Goal: Information Seeking & Learning: Learn about a topic

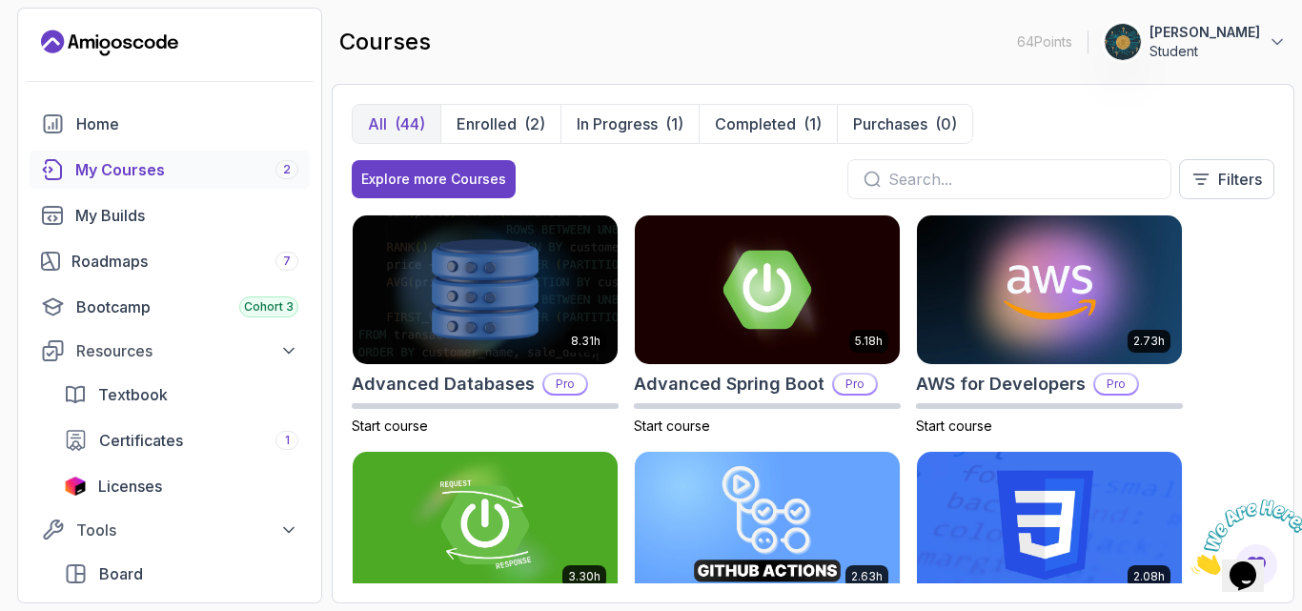
click at [1281, 289] on div "All (44) Enrolled (2) In Progress (1) Completed (1) Purchases (0) Explore more …" at bounding box center [813, 344] width 963 height 520
click at [1192, 562] on icon "Close" at bounding box center [1192, 570] width 0 height 16
click at [1247, 379] on div "8.31h Advanced Databases Pro Start course 5.18h Advanced Spring Boot Pro Start …" at bounding box center [813, 399] width 923 height 369
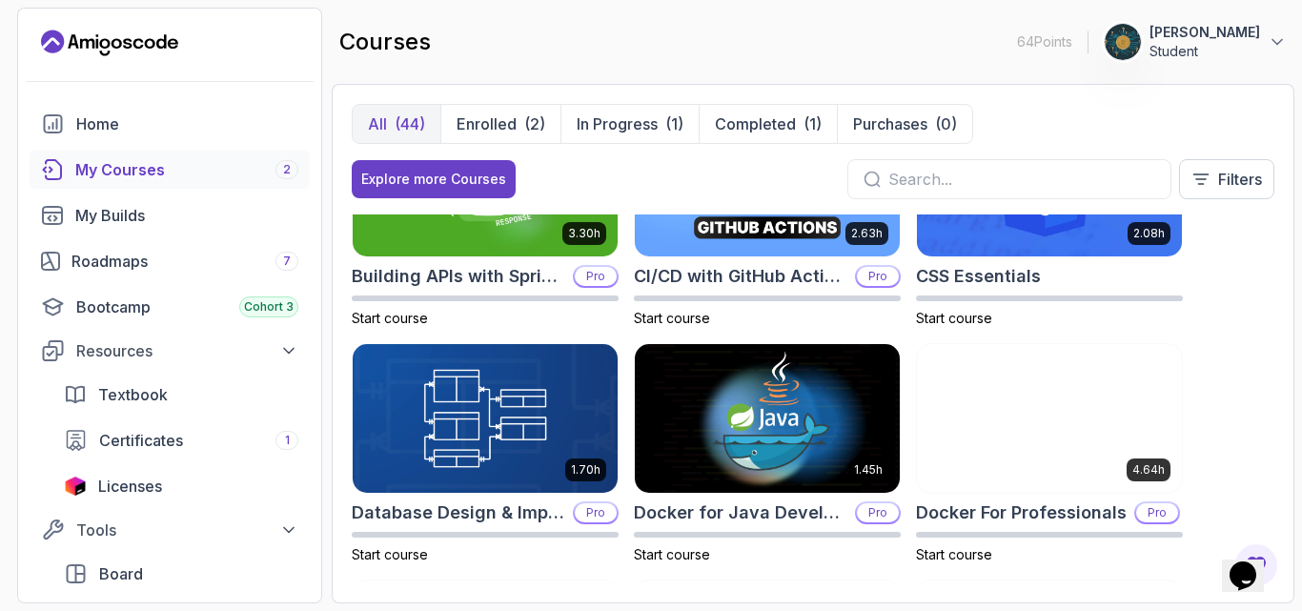
scroll to position [381, 0]
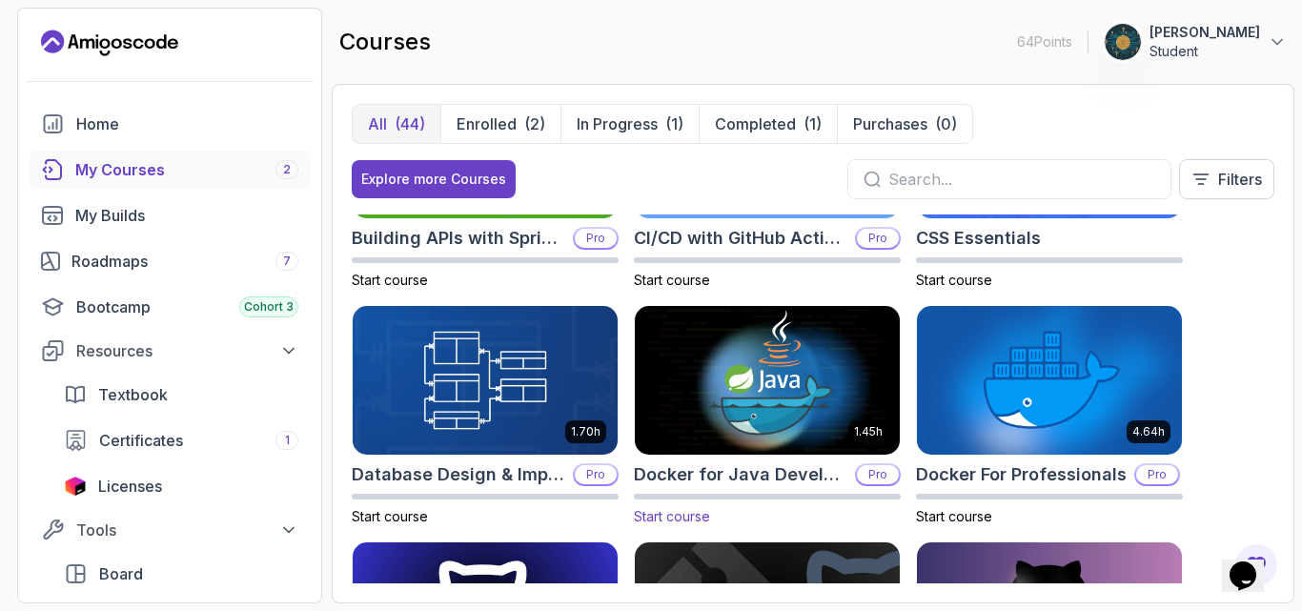
drag, startPoint x: 798, startPoint y: 477, endPoint x: 695, endPoint y: 479, distance: 103.0
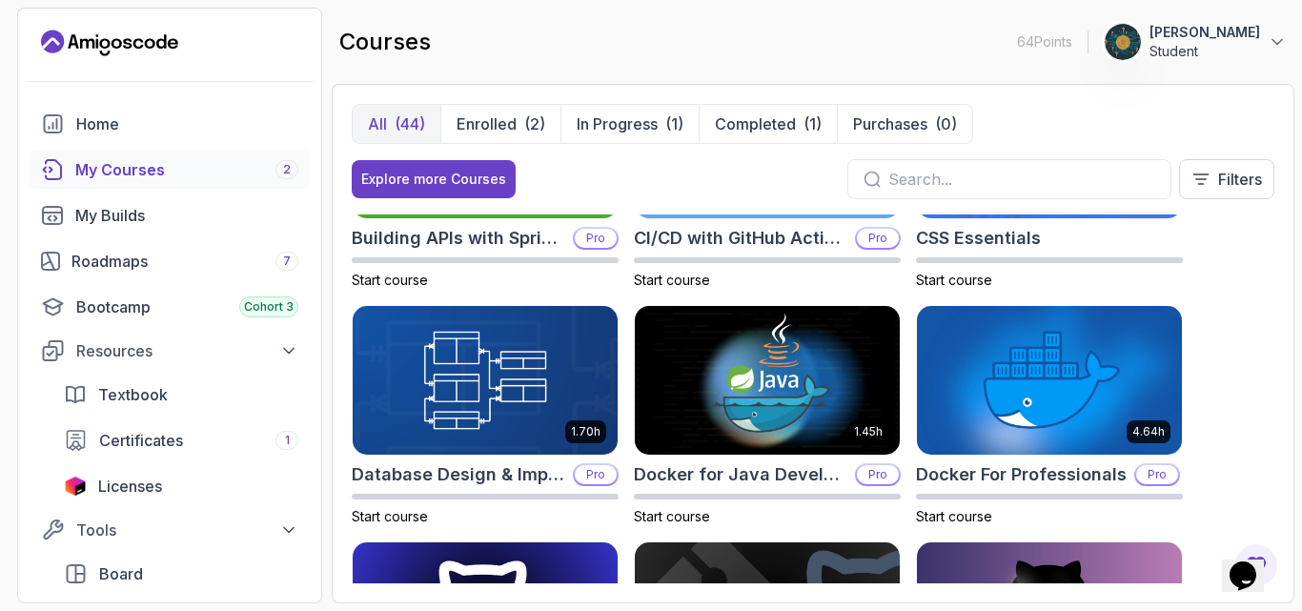
drag, startPoint x: 695, startPoint y: 479, endPoint x: 1246, endPoint y: 335, distance: 569.5
click at [1246, 335] on div "8.31h Advanced Databases Pro Start course 5.18h Advanced Spring Boot Pro Start …" at bounding box center [813, 399] width 923 height 369
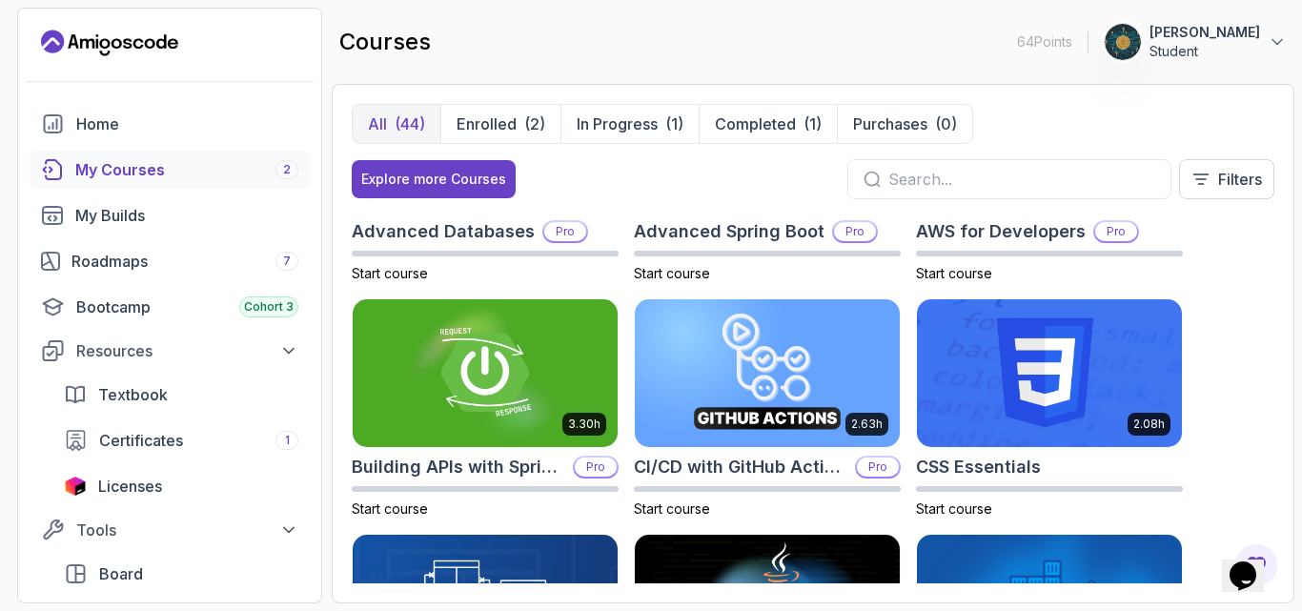
scroll to position [0, 0]
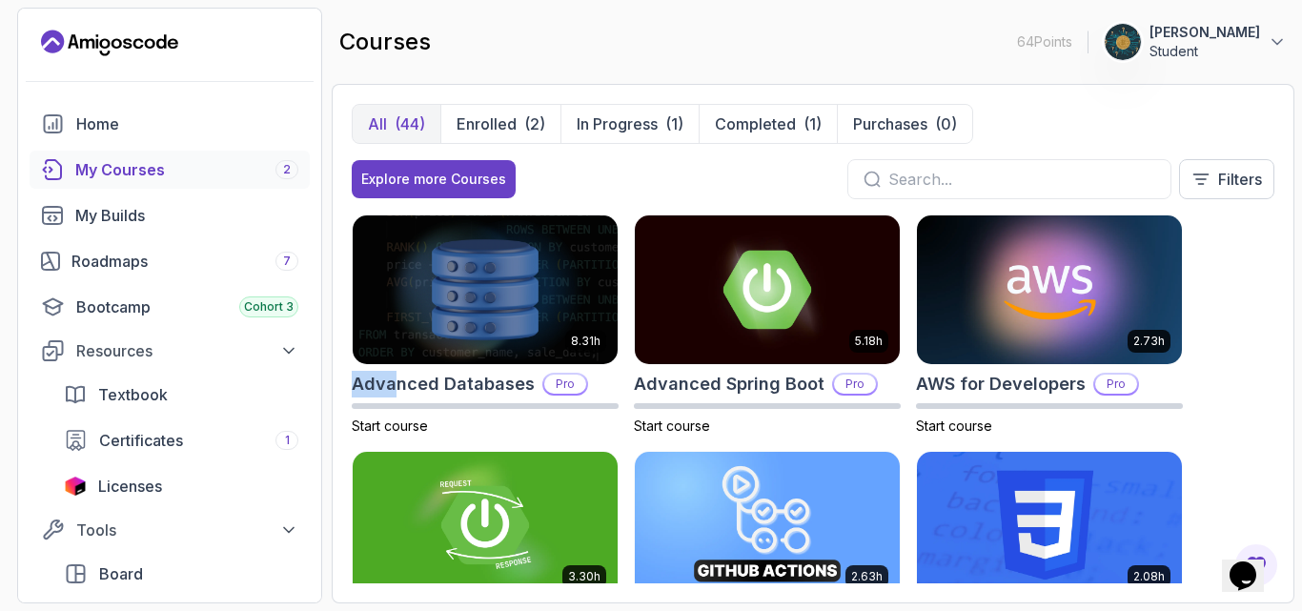
click at [333, 385] on div "All (44) Enrolled (2) In Progress (1) Completed (1) Purchases (0) Explore more …" at bounding box center [813, 344] width 963 height 520
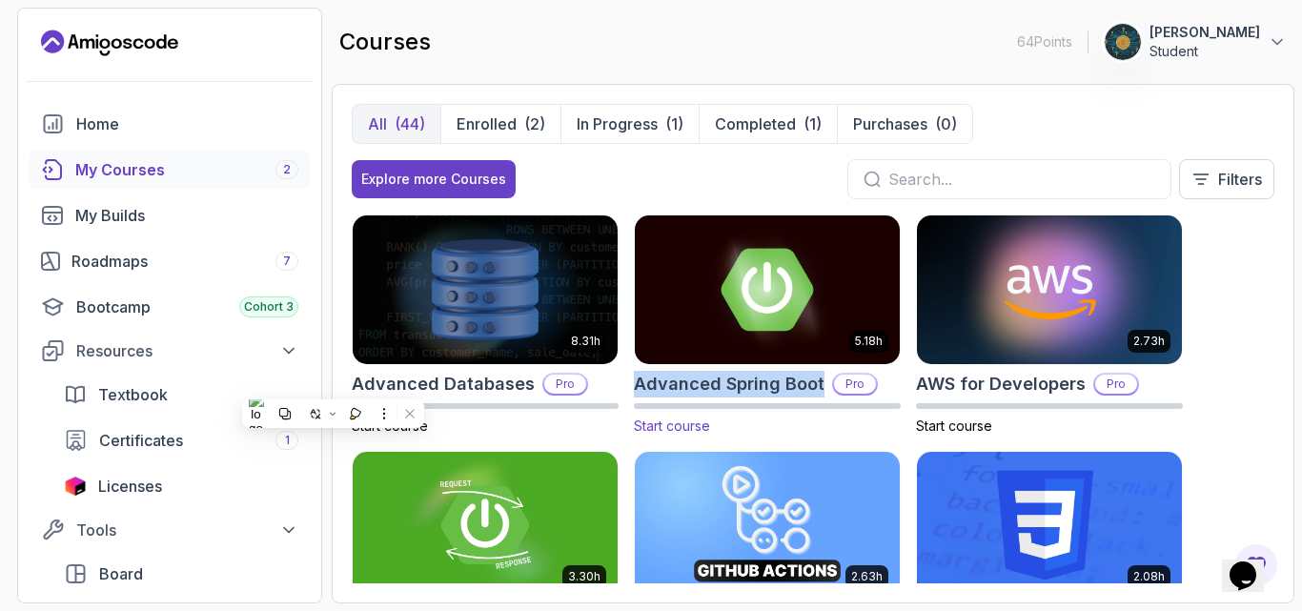
drag, startPoint x: 627, startPoint y: 379, endPoint x: 819, endPoint y: 389, distance: 191.9
click at [819, 389] on div "8.31h Advanced Databases Pro Start course 5.18h Advanced Spring Boot Pro Start …" at bounding box center [813, 399] width 923 height 369
copy h2 "Advanced Spring Boot"
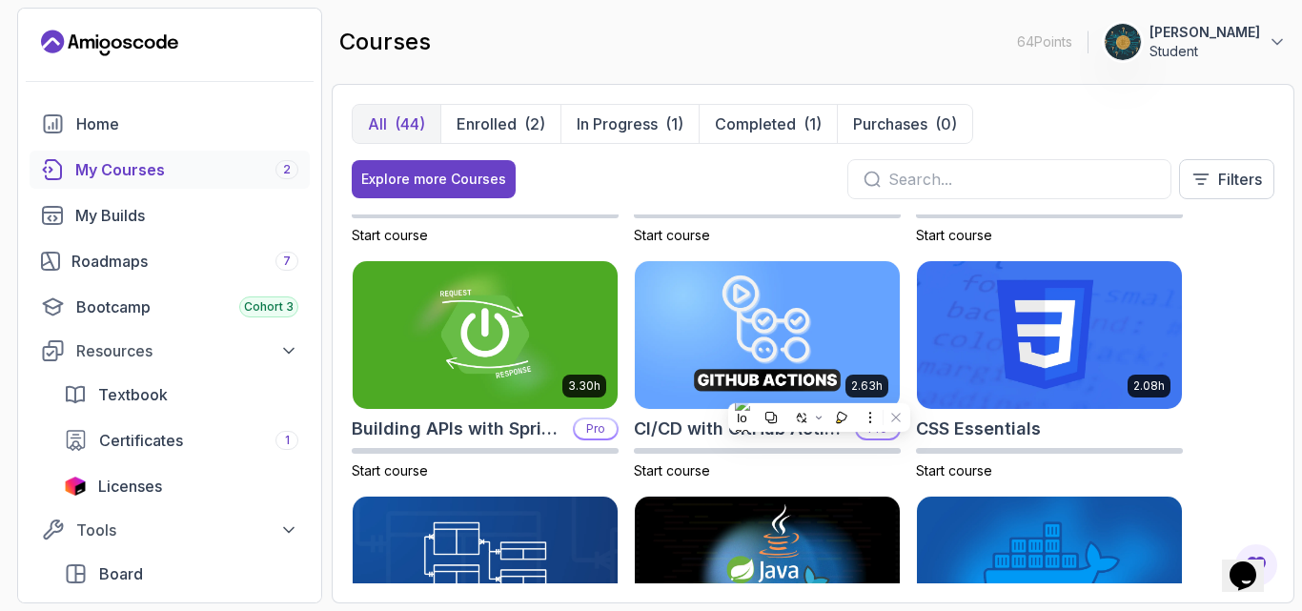
scroll to position [229, 0]
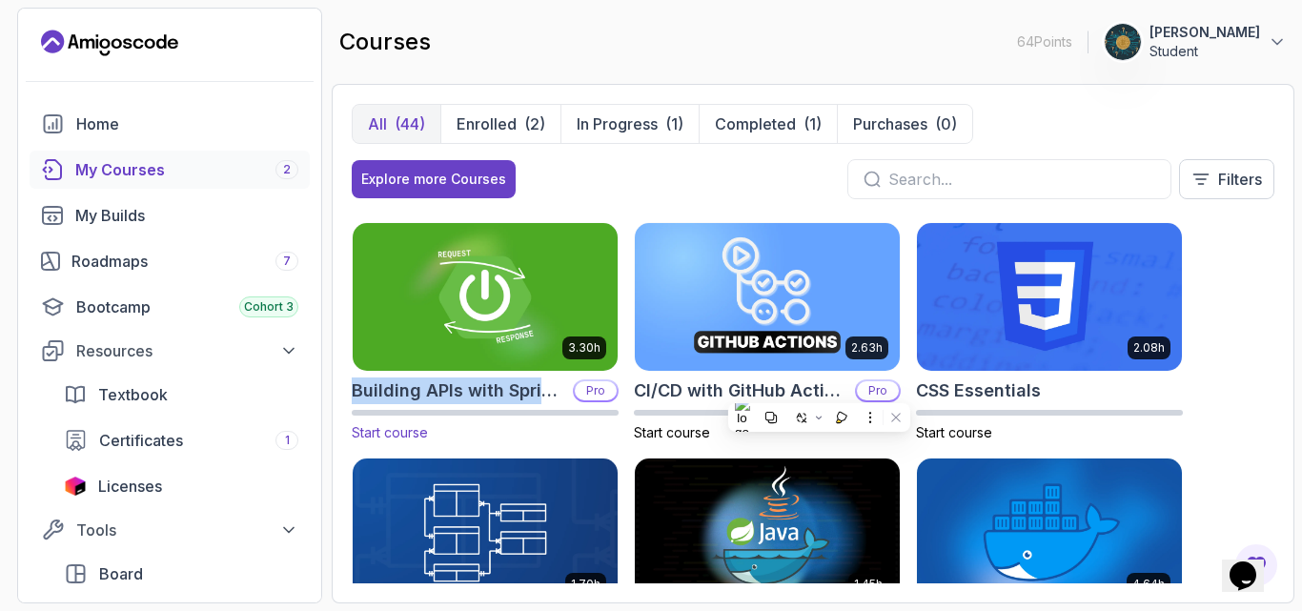
drag, startPoint x: 351, startPoint y: 382, endPoint x: 563, endPoint y: 391, distance: 212.8
click at [563, 391] on div "All (44) Enrolled (2) In Progress (1) Completed (1) Purchases (0) Explore more …" at bounding box center [813, 344] width 963 height 520
copy h2 "Building APIs with Spring"
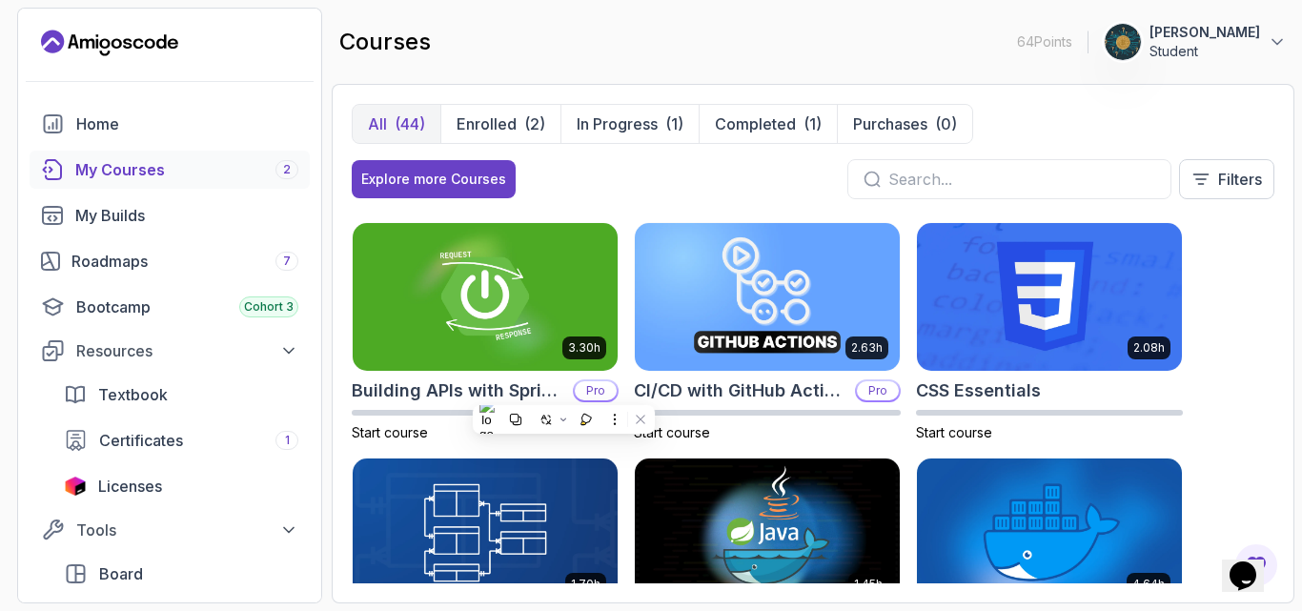
click at [1232, 390] on div "8.31h Advanced Databases Pro Start course 5.18h Advanced Spring Boot Pro Start …" at bounding box center [813, 399] width 923 height 369
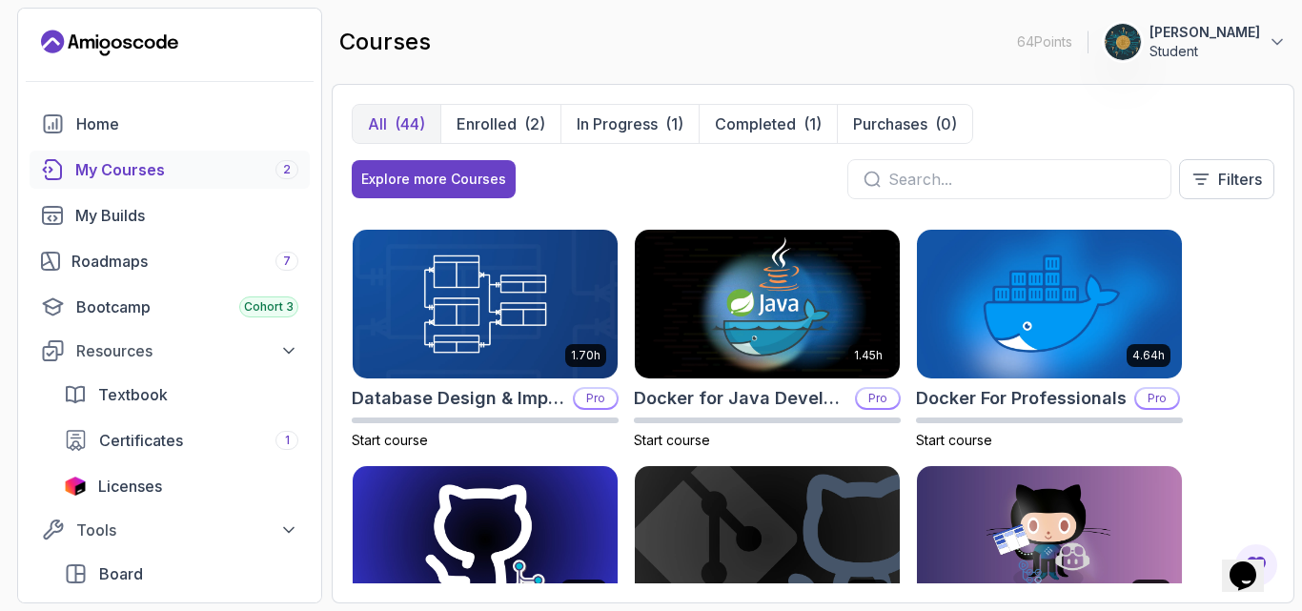
scroll to position [496, 0]
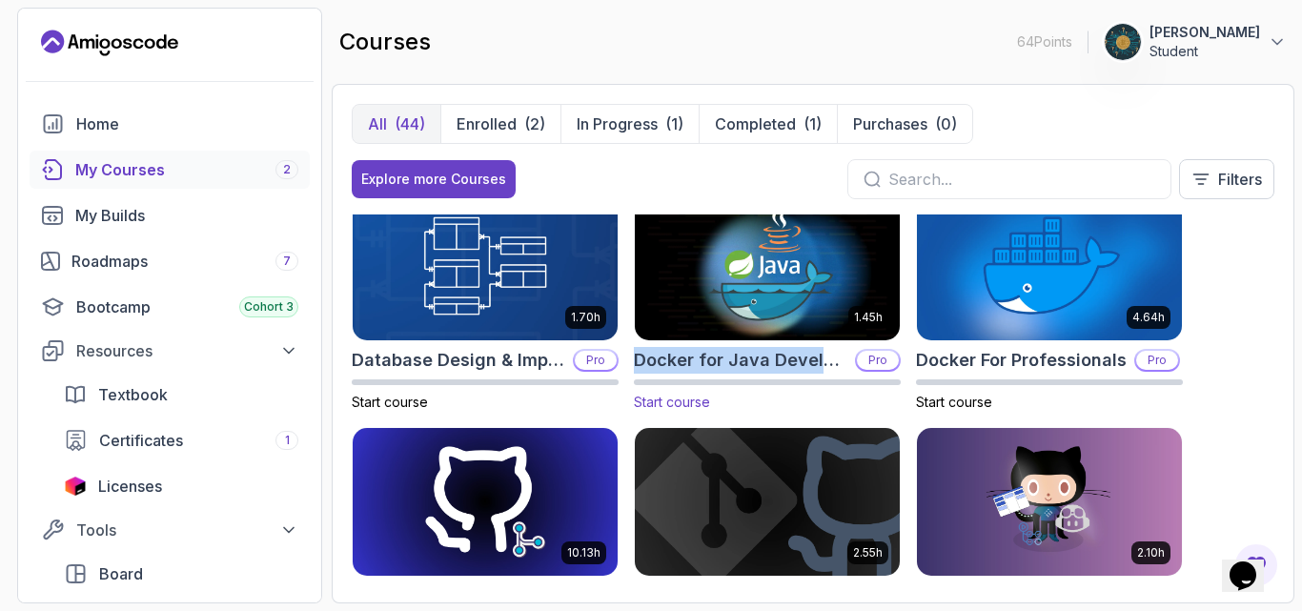
drag, startPoint x: 632, startPoint y: 356, endPoint x: 848, endPoint y: 358, distance: 215.5
click at [848, 358] on div "8.31h Advanced Databases Pro Start course 5.18h Advanced Spring Boot Pro Start …" at bounding box center [813, 399] width 923 height 369
copy h2 "Docker for Java Develope"
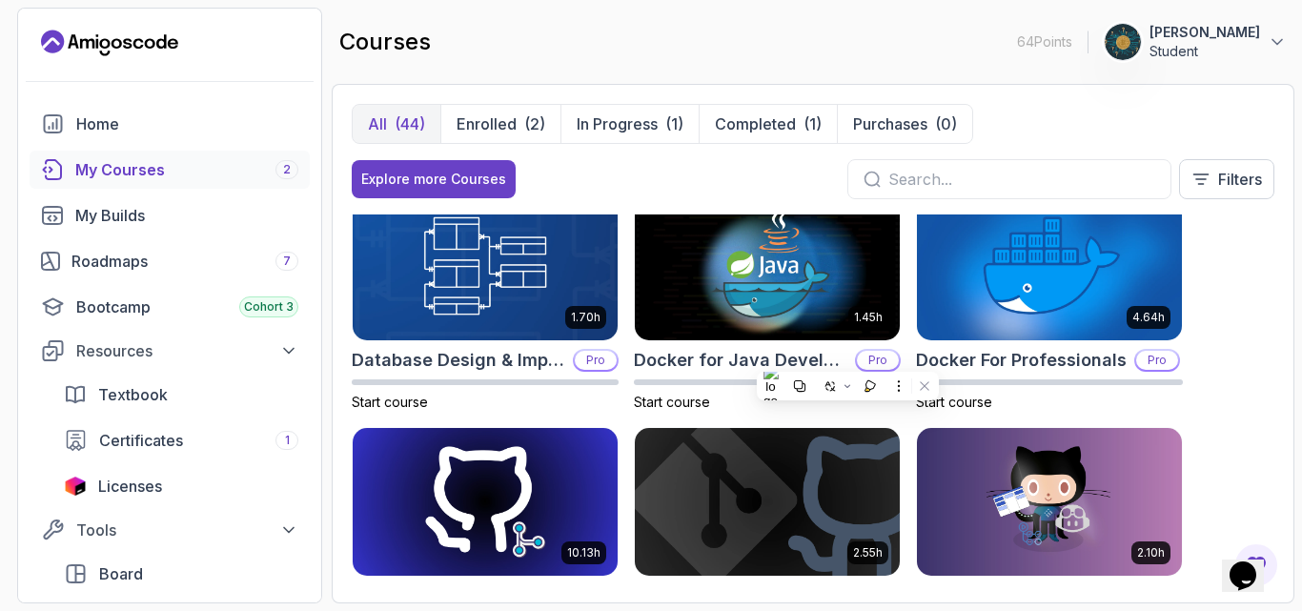
click at [1259, 397] on div "8.31h Advanced Databases Pro Start course 5.18h Advanced Spring Boot Pro Start …" at bounding box center [813, 399] width 923 height 369
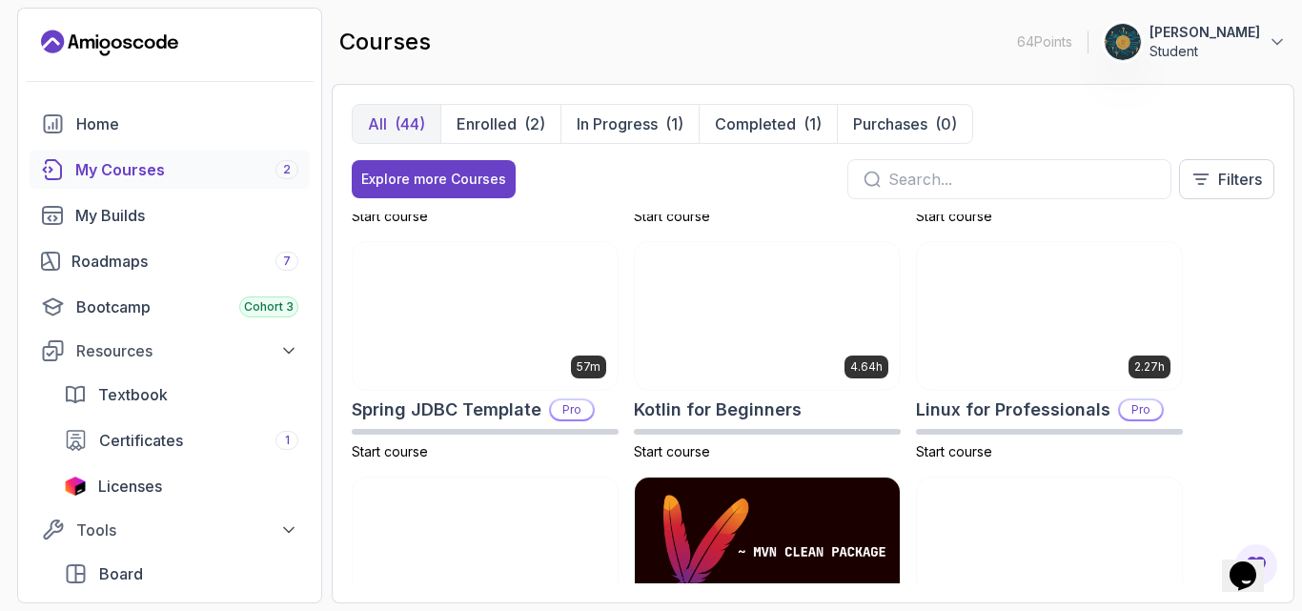
scroll to position [2059, 0]
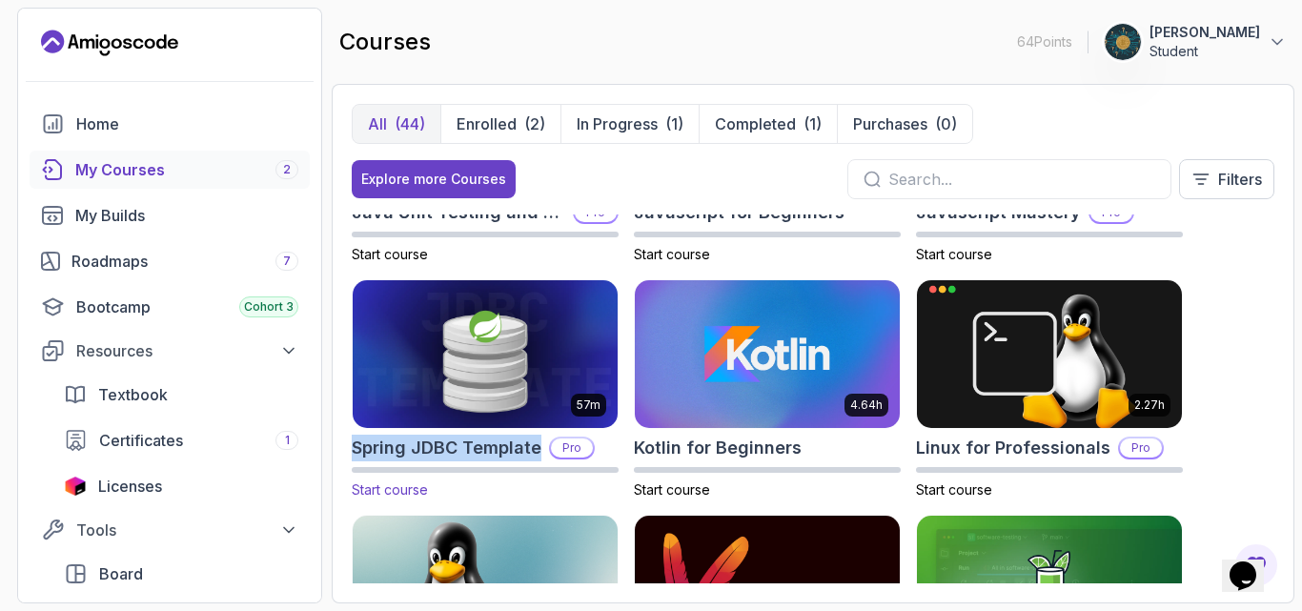
drag, startPoint x: 349, startPoint y: 442, endPoint x: 559, endPoint y: 455, distance: 210.1
click at [559, 455] on div "All (44) Enrolled (2) In Progress (1) Completed (1) Purchases (0) Explore more …" at bounding box center [813, 344] width 963 height 520
copy h2 "Spring JDBC Template"
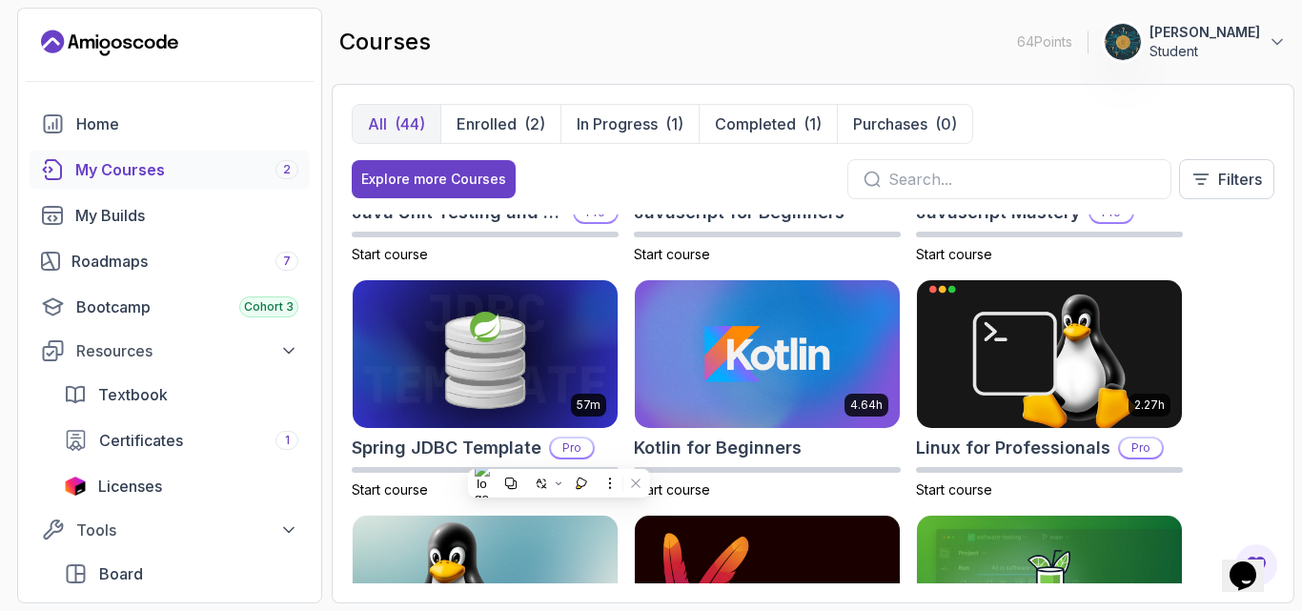
click at [1235, 435] on div "8.31h Advanced Databases Pro Start course 5.18h Advanced Spring Boot Pro Start …" at bounding box center [813, 399] width 923 height 369
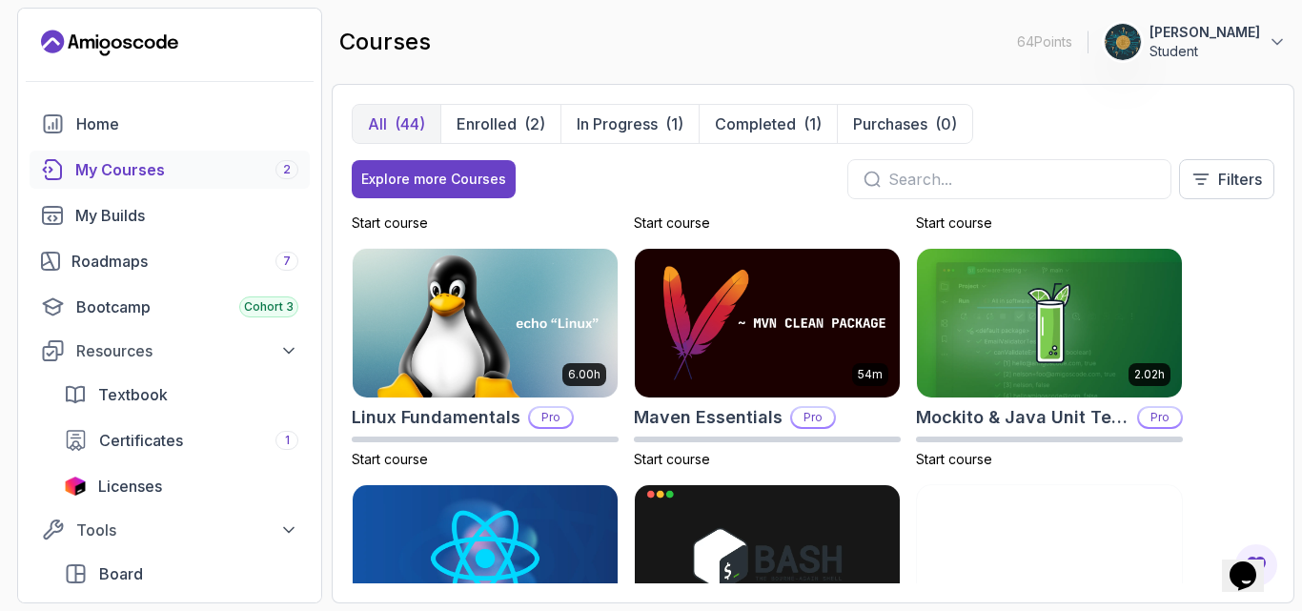
scroll to position [2364, 0]
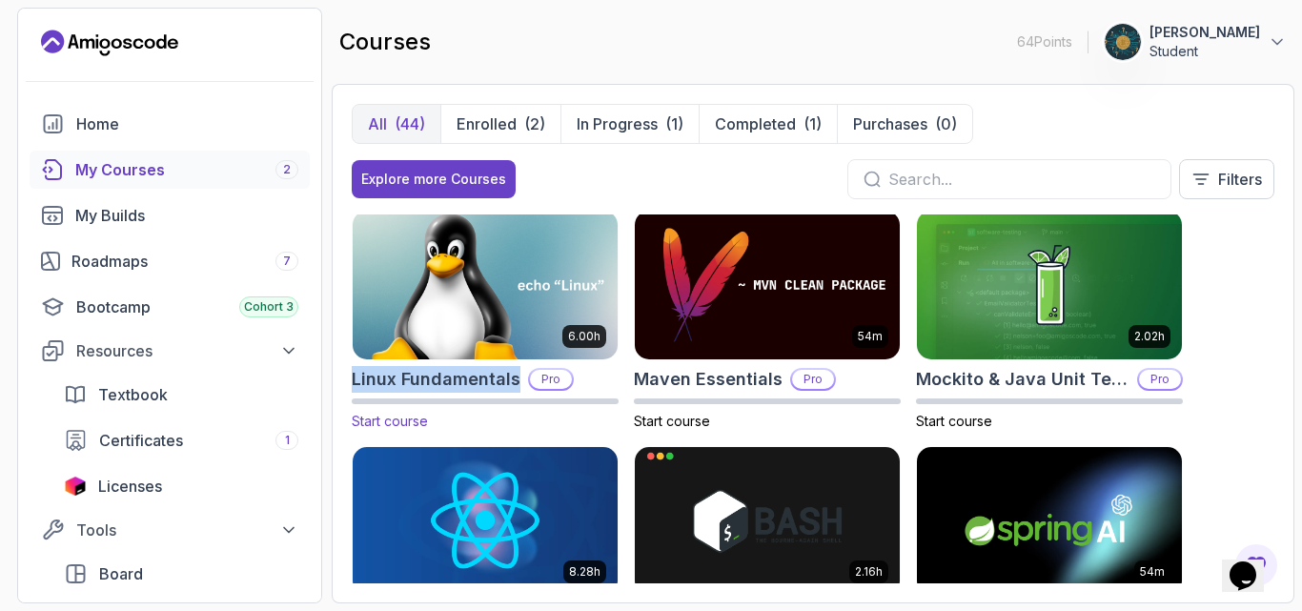
drag, startPoint x: 348, startPoint y: 370, endPoint x: 516, endPoint y: 375, distance: 167.9
click at [516, 375] on div "All (44) Enrolled (2) In Progress (1) Completed (1) Purchases (0) Explore more …" at bounding box center [813, 344] width 963 height 520
copy h2 "Linux Fundamentals"
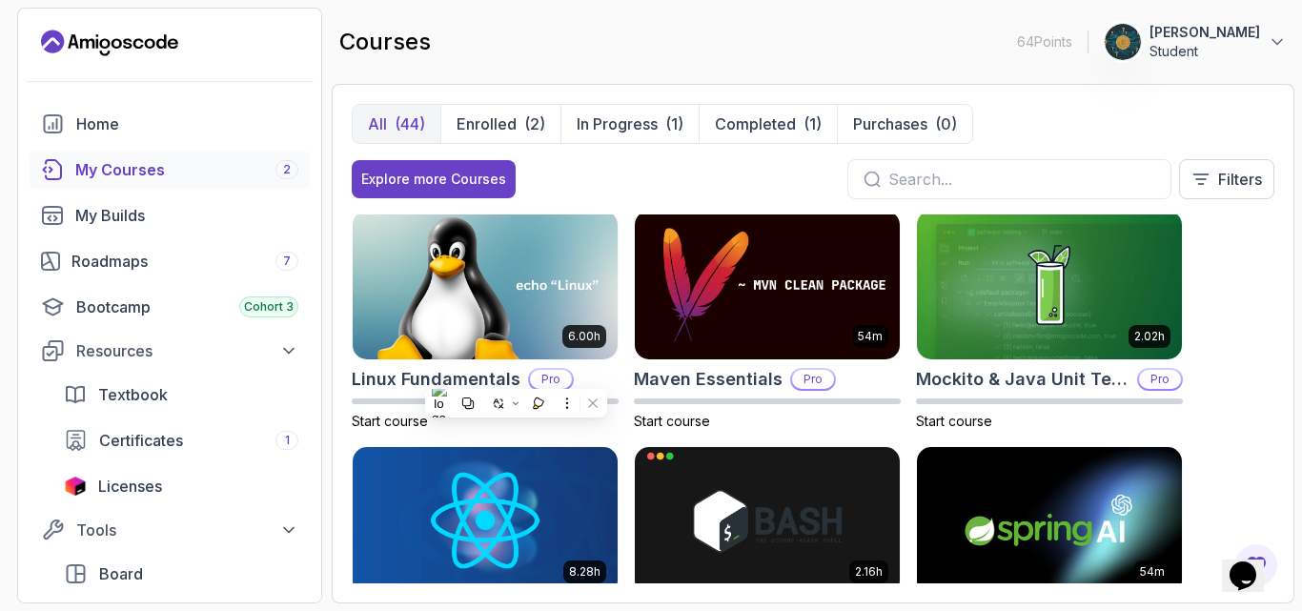
click at [1261, 400] on div "8.31h Advanced Databases Pro Start course 5.18h Advanced Spring Boot Pro Start …" at bounding box center [813, 399] width 923 height 369
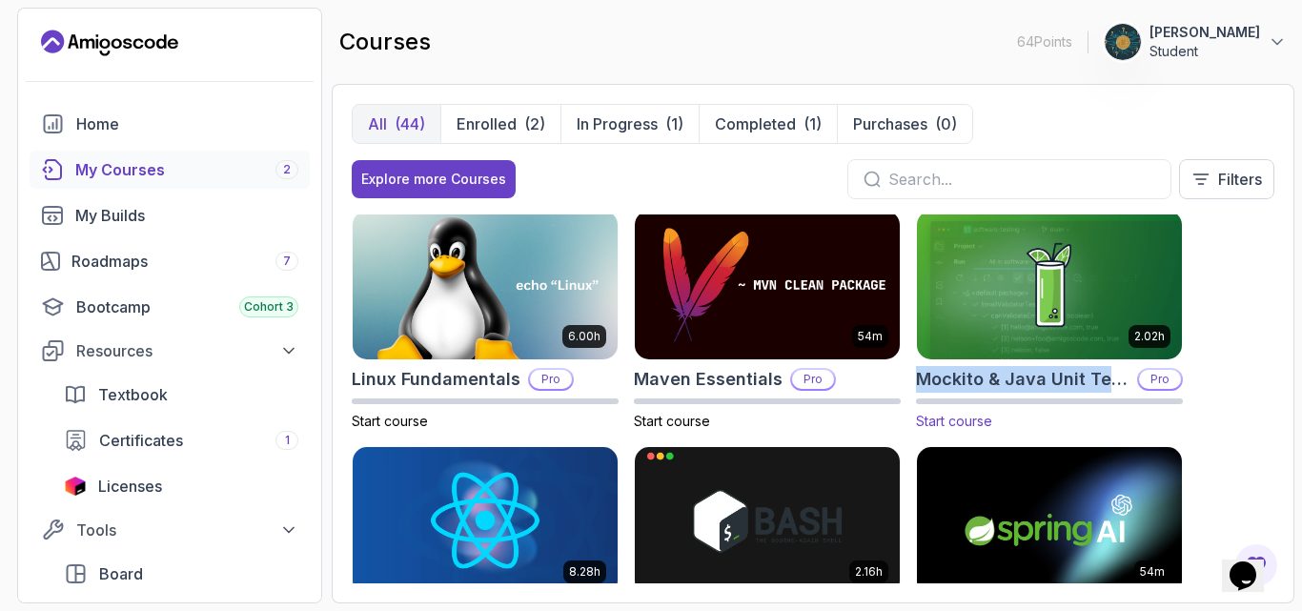
drag, startPoint x: 914, startPoint y: 377, endPoint x: 1137, endPoint y: 381, distance: 223.1
click at [1137, 381] on div "8.31h Advanced Databases Pro Start course 5.18h Advanced Spring Boot Pro Start …" at bounding box center [813, 399] width 923 height 369
copy h2 "Mockito & Java Unit Testing"
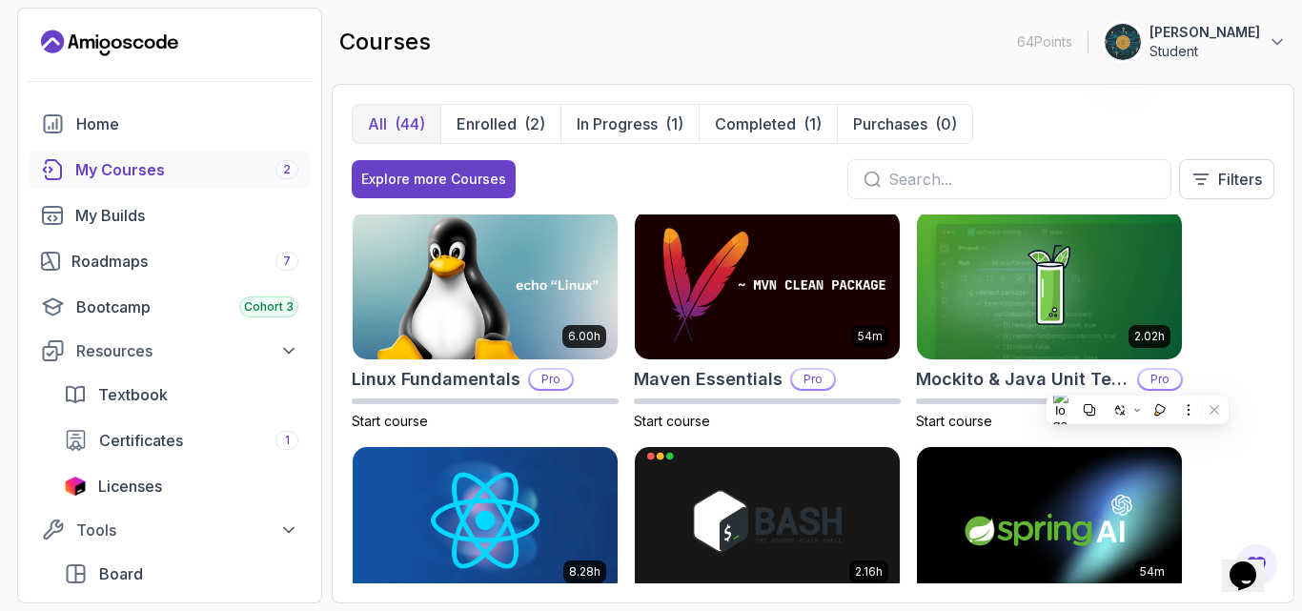
click at [1235, 370] on div "8.31h Advanced Databases Pro Start course 5.18h Advanced Spring Boot Pro Start …" at bounding box center [813, 399] width 923 height 369
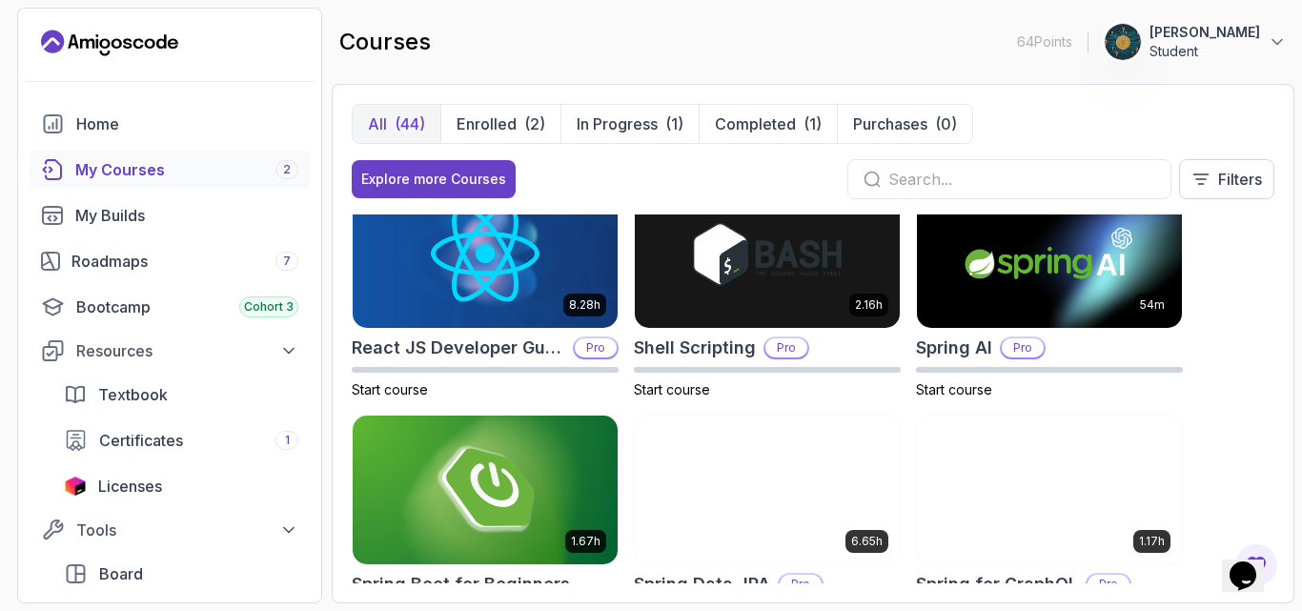
scroll to position [2669, 0]
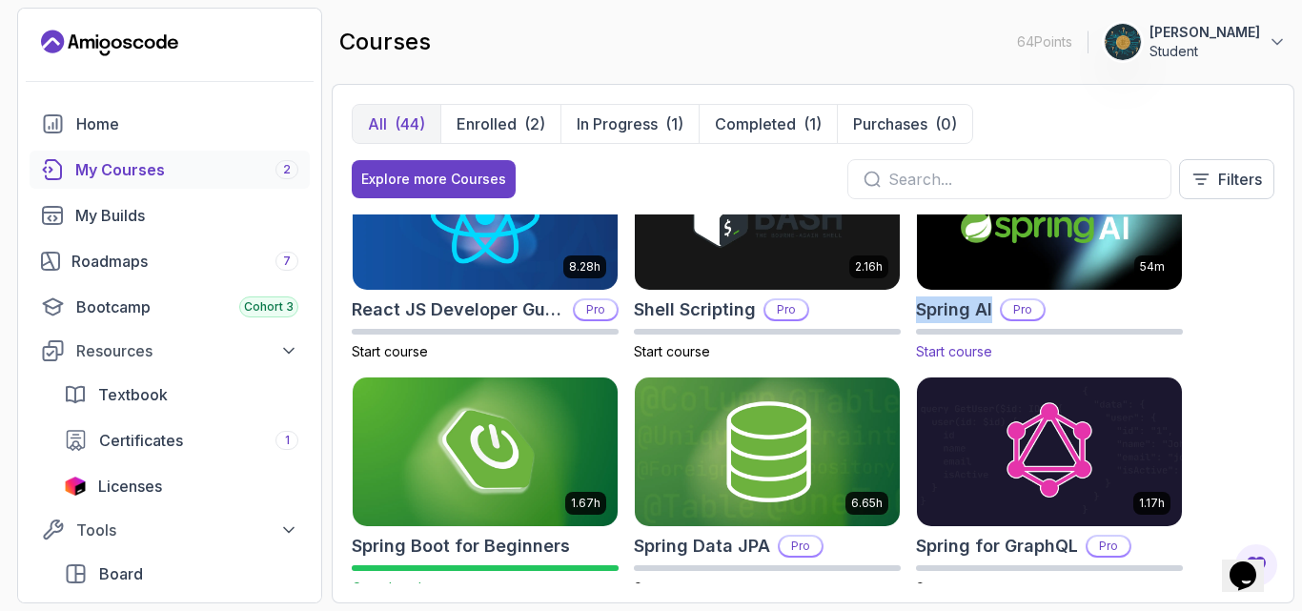
drag, startPoint x: 911, startPoint y: 303, endPoint x: 1001, endPoint y: 320, distance: 91.2
click at [1001, 320] on div "8.31h Advanced Databases Pro Start course 5.18h Advanced Spring Boot Pro Start …" at bounding box center [813, 399] width 923 height 369
copy h2 "Spring AI"
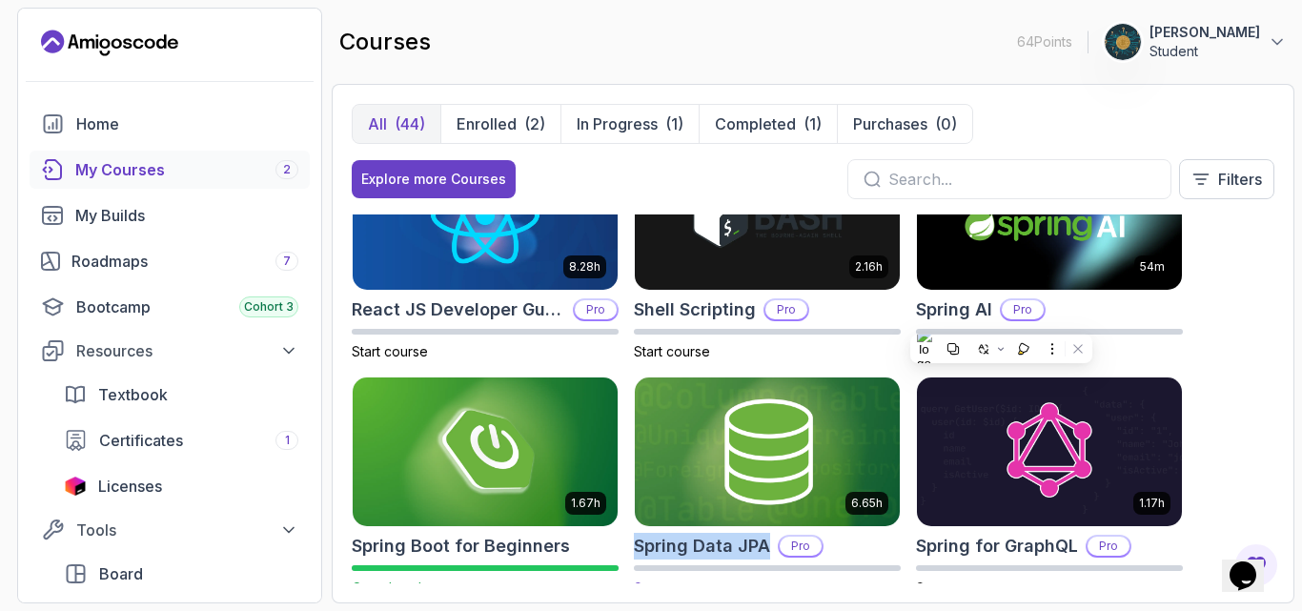
drag, startPoint x: 635, startPoint y: 541, endPoint x: 783, endPoint y: 552, distance: 148.2
click at [783, 552] on div "8.31h Advanced Databases Pro Start course 5.18h Advanced Spring Boot Pro Start …" at bounding box center [813, 399] width 923 height 369
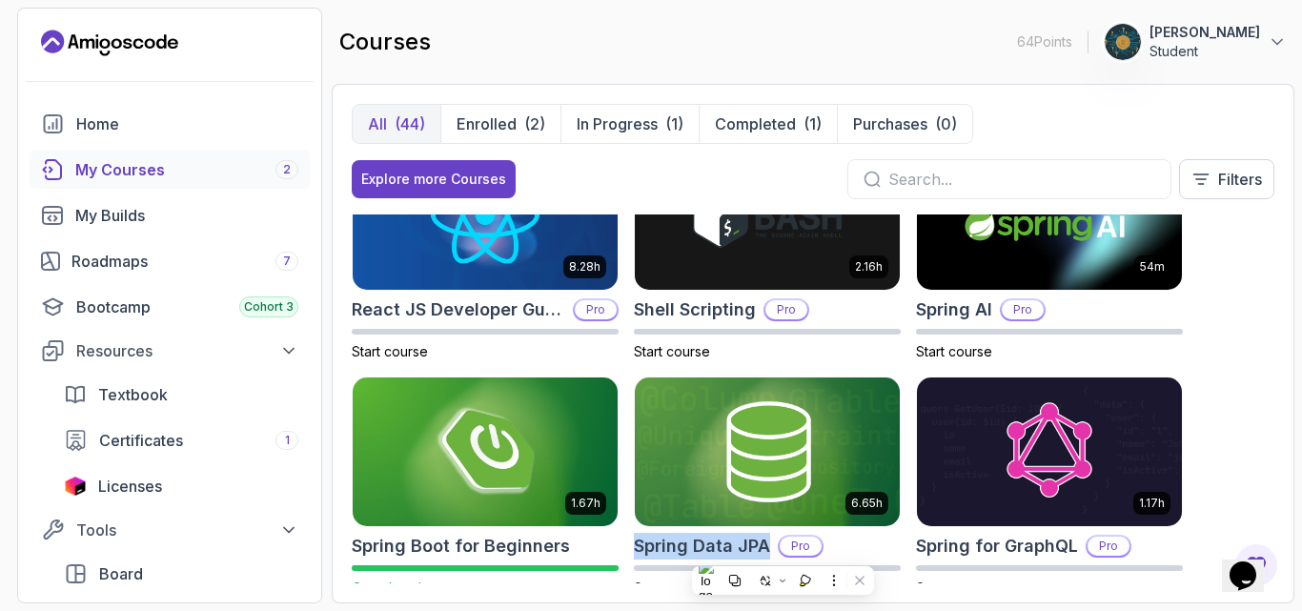
copy h2 "Spring Data JPA"
click at [1216, 413] on div "8.31h Advanced Databases Pro Start course 5.18h Advanced Spring Boot Pro Start …" at bounding box center [813, 399] width 923 height 369
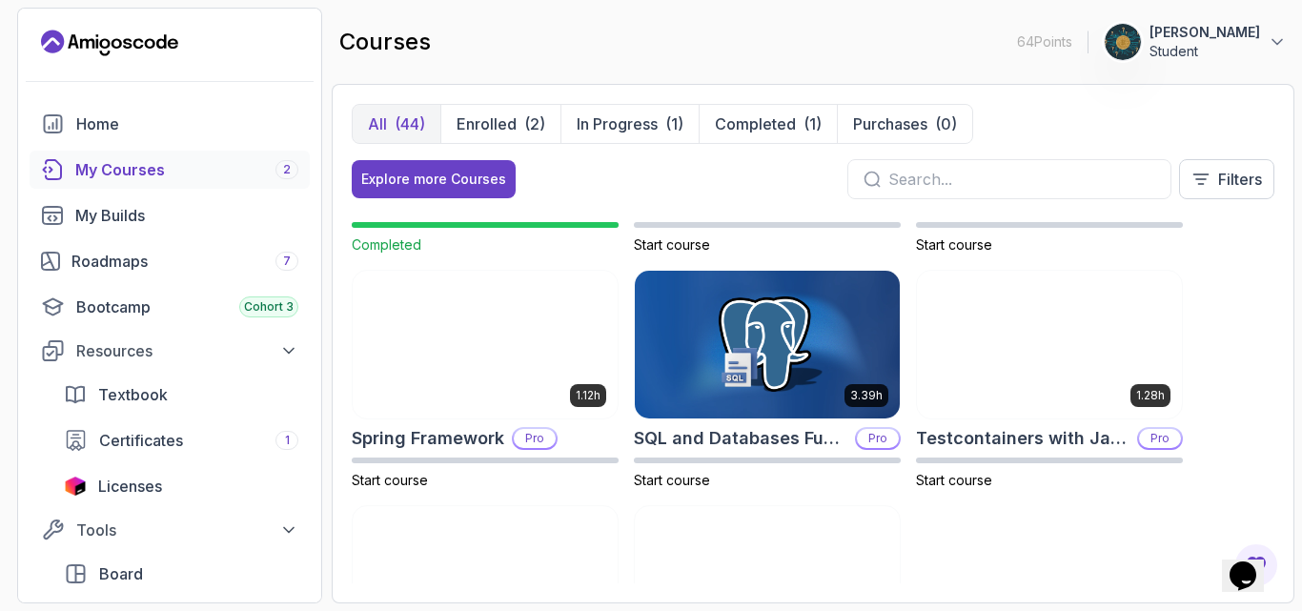
scroll to position [3089, 0]
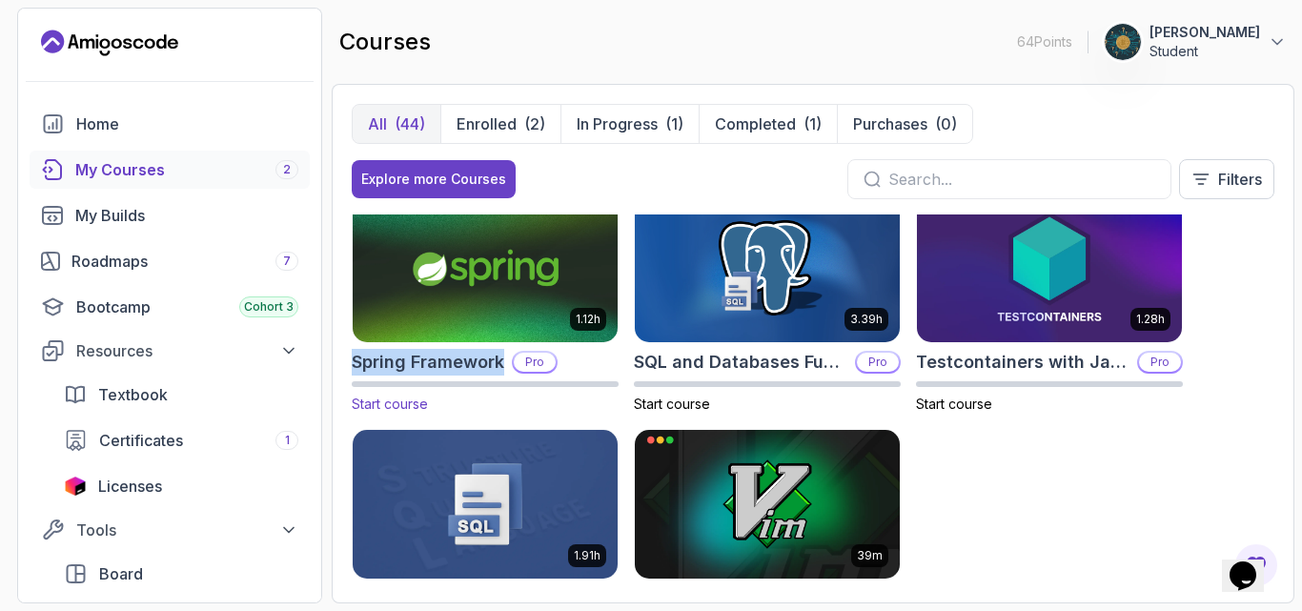
drag, startPoint x: 349, startPoint y: 353, endPoint x: 524, endPoint y: 364, distance: 175.8
click at [524, 364] on div "All (44) Enrolled (2) In Progress (1) Completed (1) Purchases (0) Explore more …" at bounding box center [813, 344] width 963 height 520
copy h2 "Spring Framework"
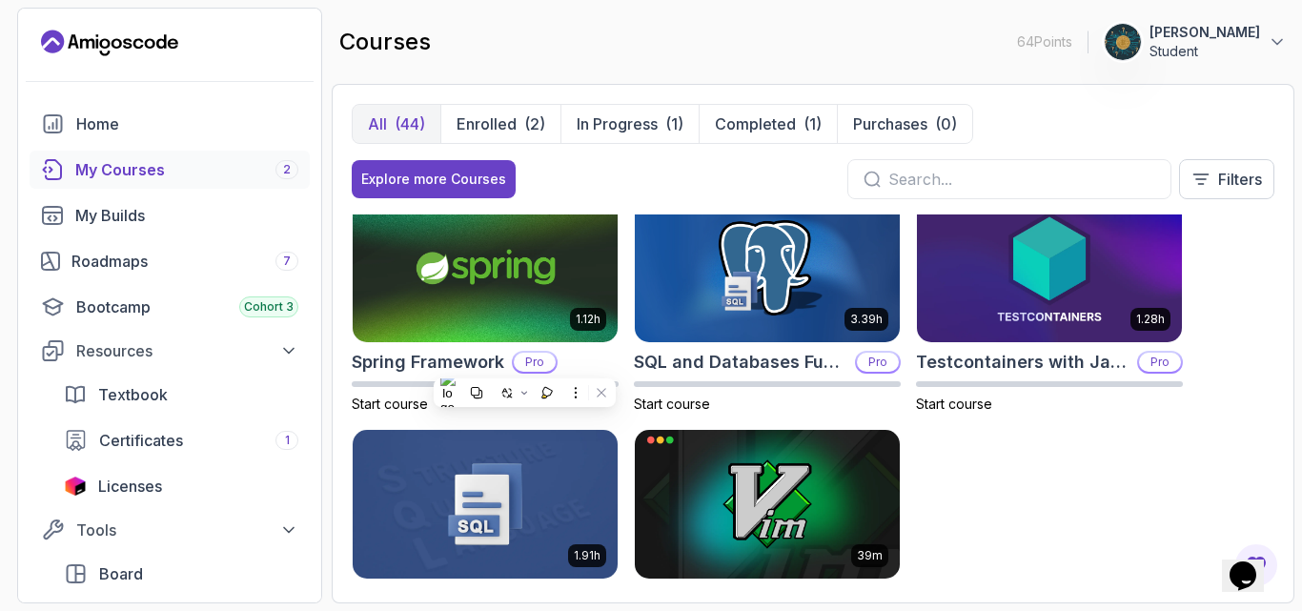
click at [1160, 502] on div "8.31h Advanced Databases Pro Start course 5.18h Advanced Spring Boot Pro Start …" at bounding box center [813, 399] width 923 height 369
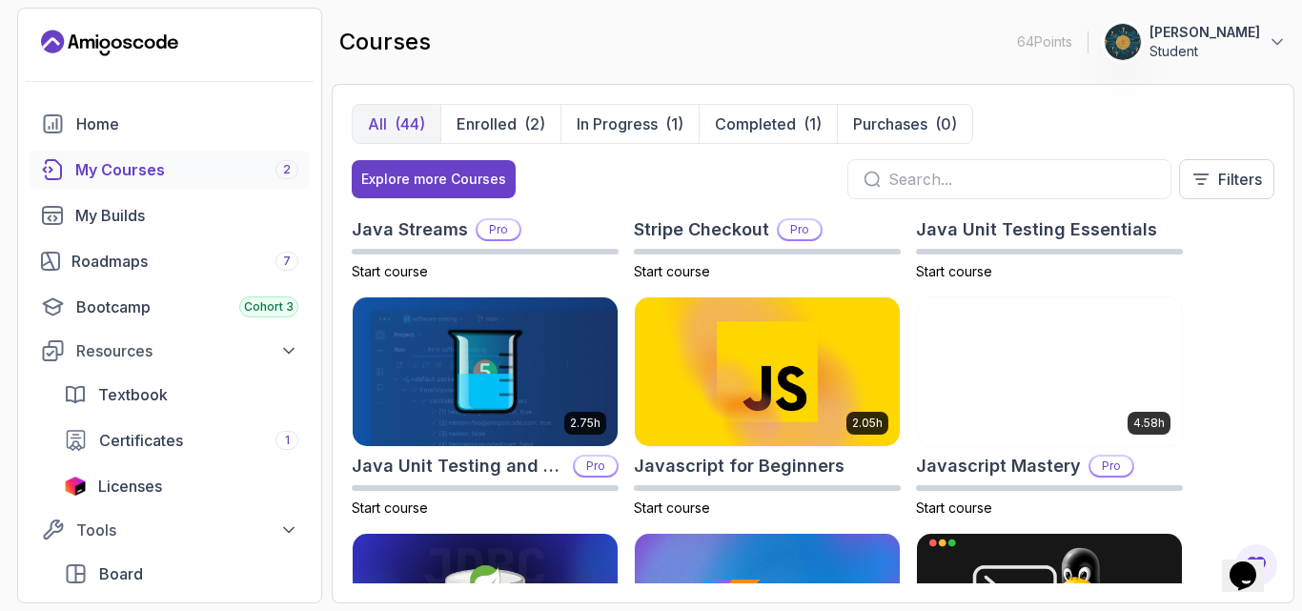
scroll to position [1729, 0]
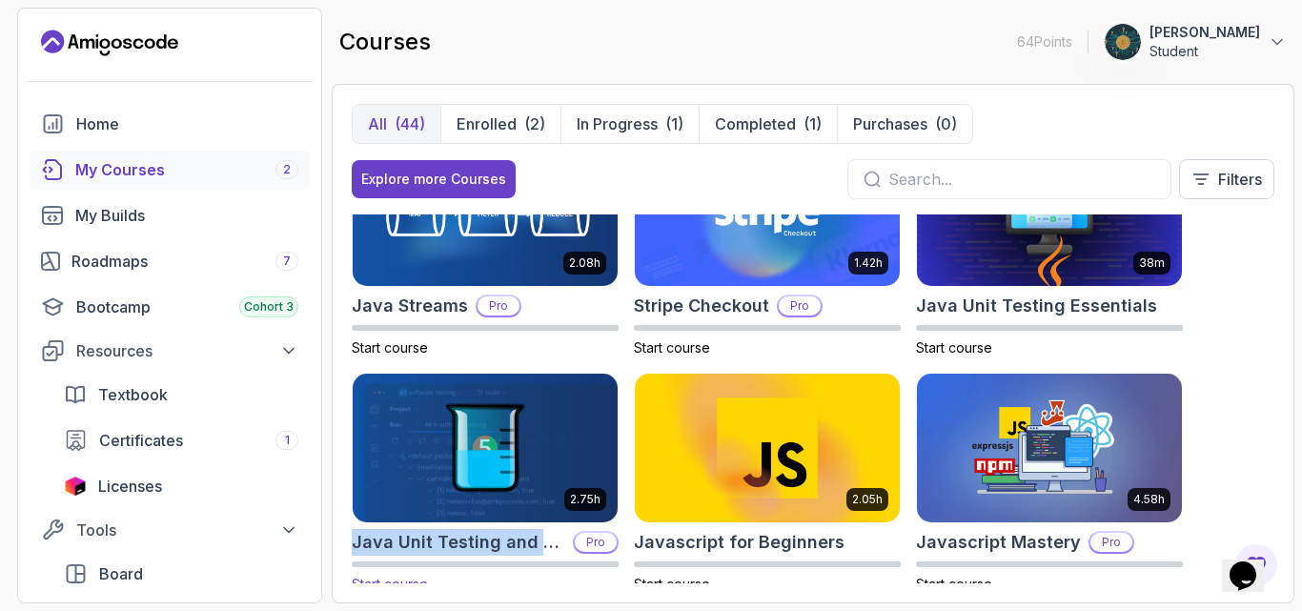
drag, startPoint x: 351, startPoint y: 538, endPoint x: 563, endPoint y: 542, distance: 212.7
click at [563, 542] on div "All (44) Enrolled (2) In Progress (1) Completed (1) Purchases (0) Explore more …" at bounding box center [813, 344] width 963 height 520
copy h2 "Java Unit Testing and TD"
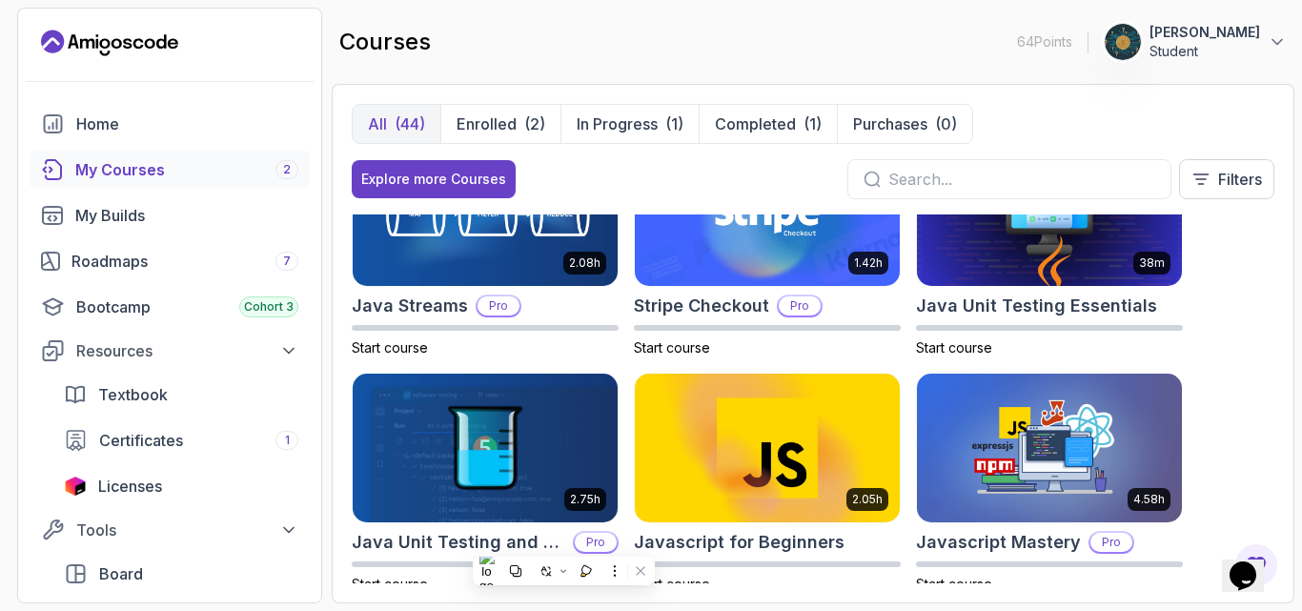
click at [1236, 329] on div "8.31h Advanced Databases Pro Start course 5.18h Advanced Spring Boot Pro Start …" at bounding box center [813, 399] width 923 height 369
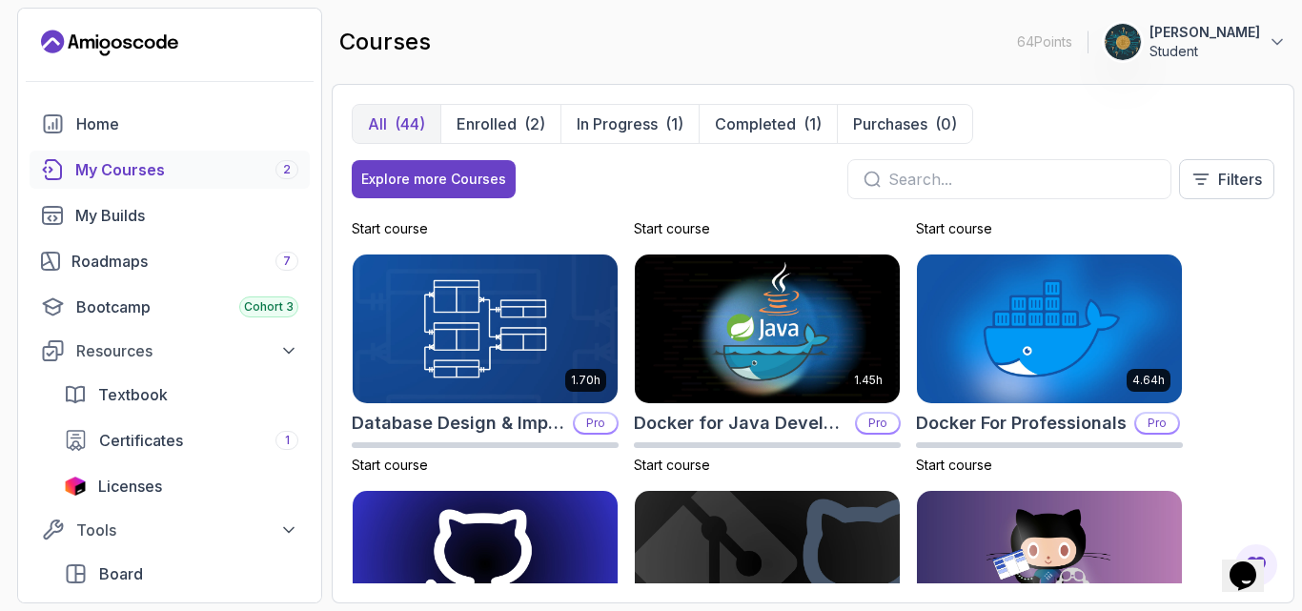
scroll to position [0, 0]
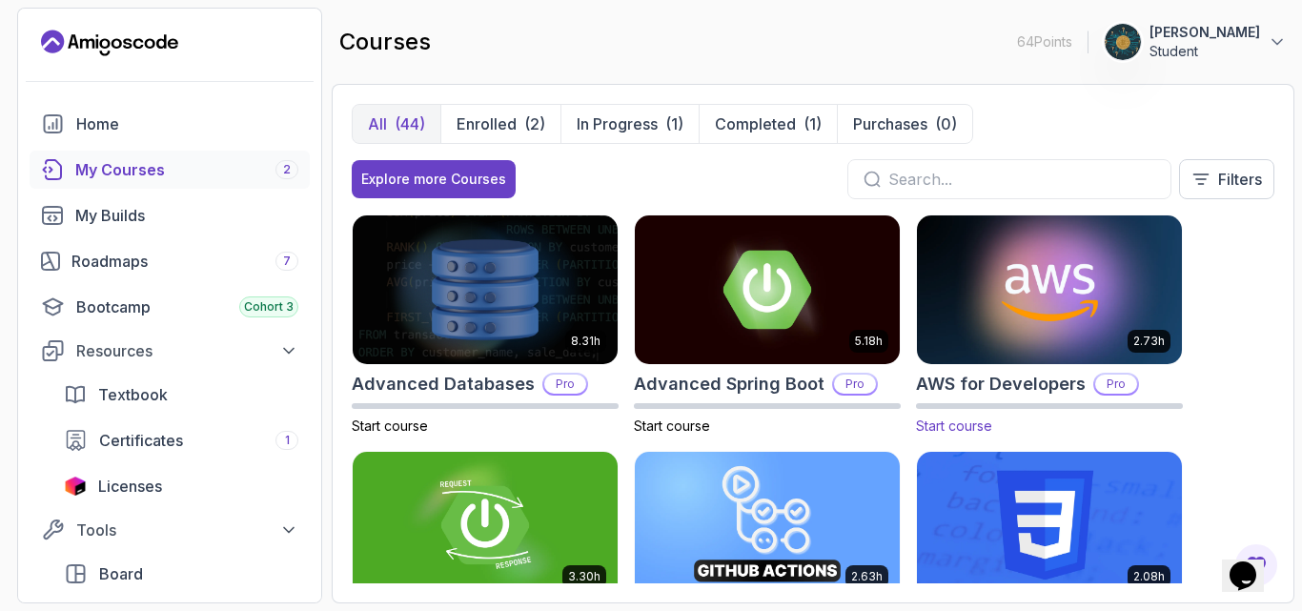
click at [1113, 388] on p "Pro" at bounding box center [1116, 384] width 42 height 19
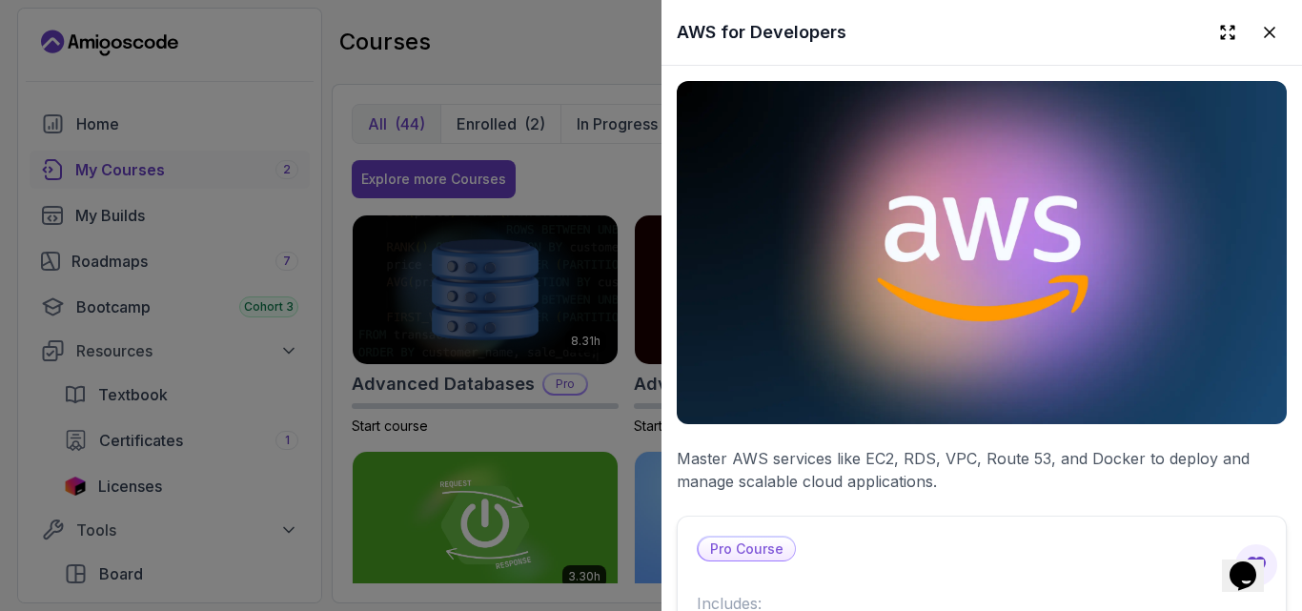
click at [1026, 481] on p "Master AWS services like EC2, RDS, VPC, Route 53, and Docker to deploy and mana…" at bounding box center [982, 470] width 610 height 46
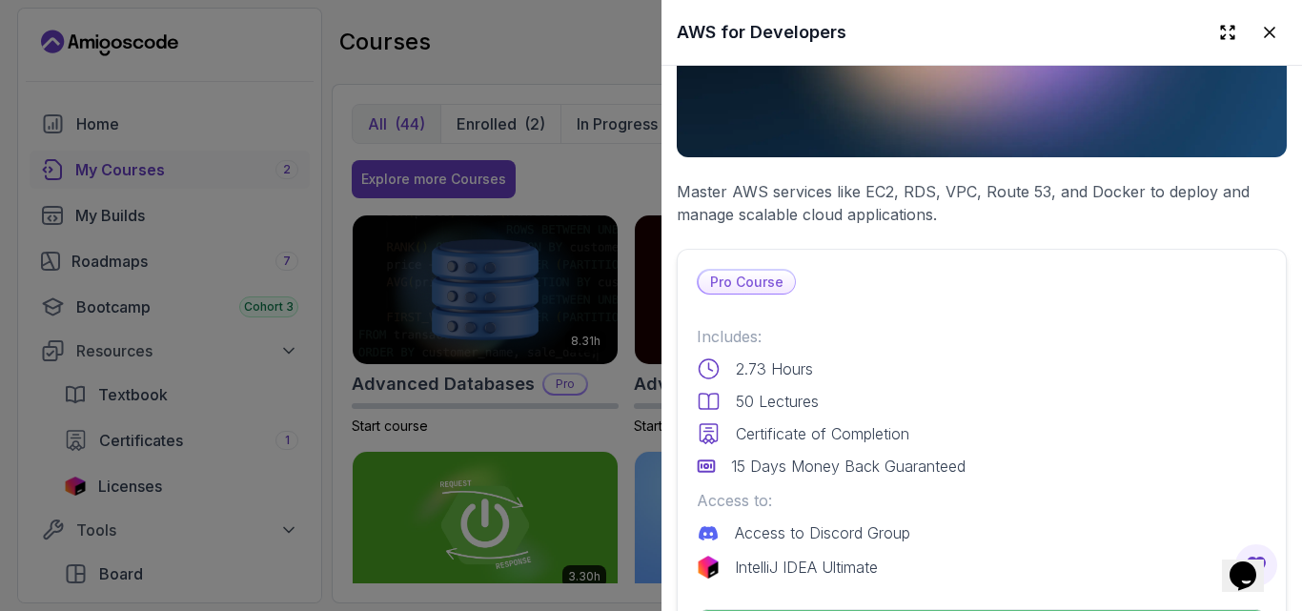
scroll to position [305, 0]
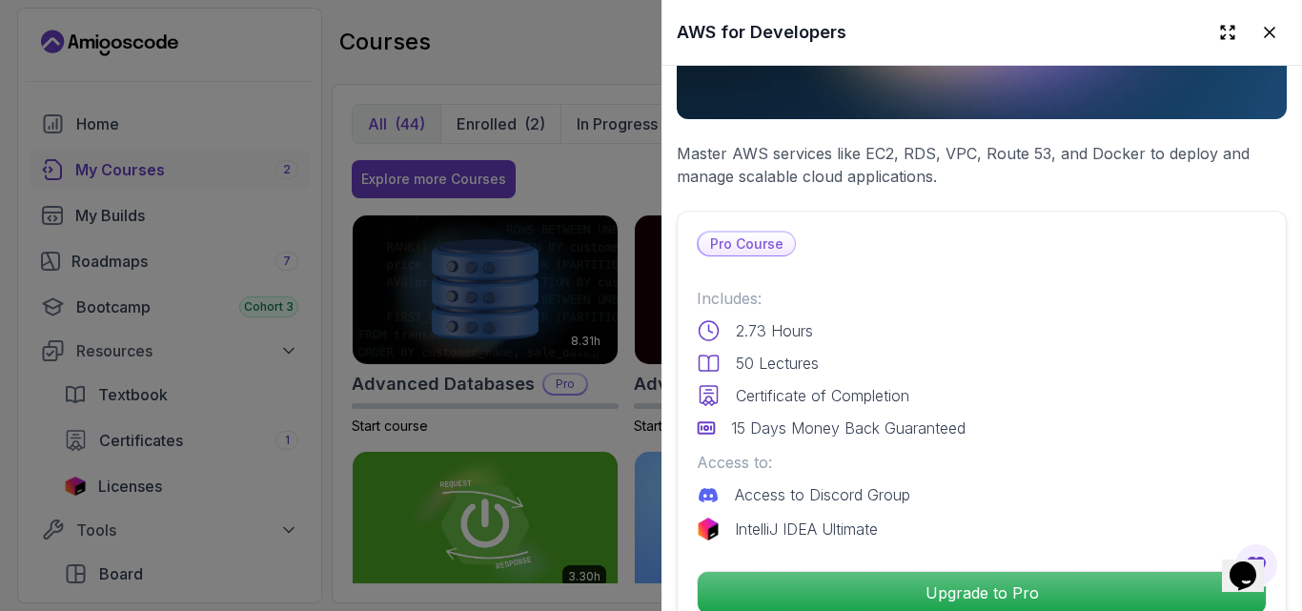
click at [797, 389] on p "Certificate of Completion" at bounding box center [823, 395] width 174 height 23
click at [617, 340] on div at bounding box center [651, 305] width 1302 height 611
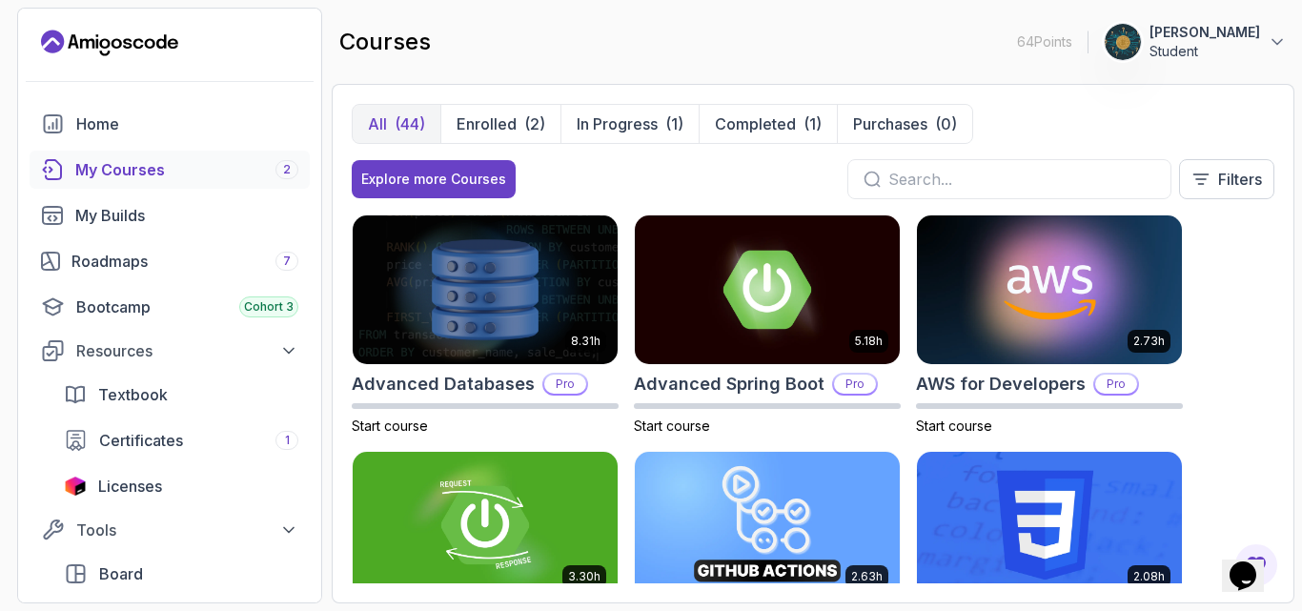
click at [1205, 407] on div "8.31h Advanced Databases Pro Start course 5.18h Advanced Spring Boot Pro Start …" at bounding box center [813, 399] width 923 height 369
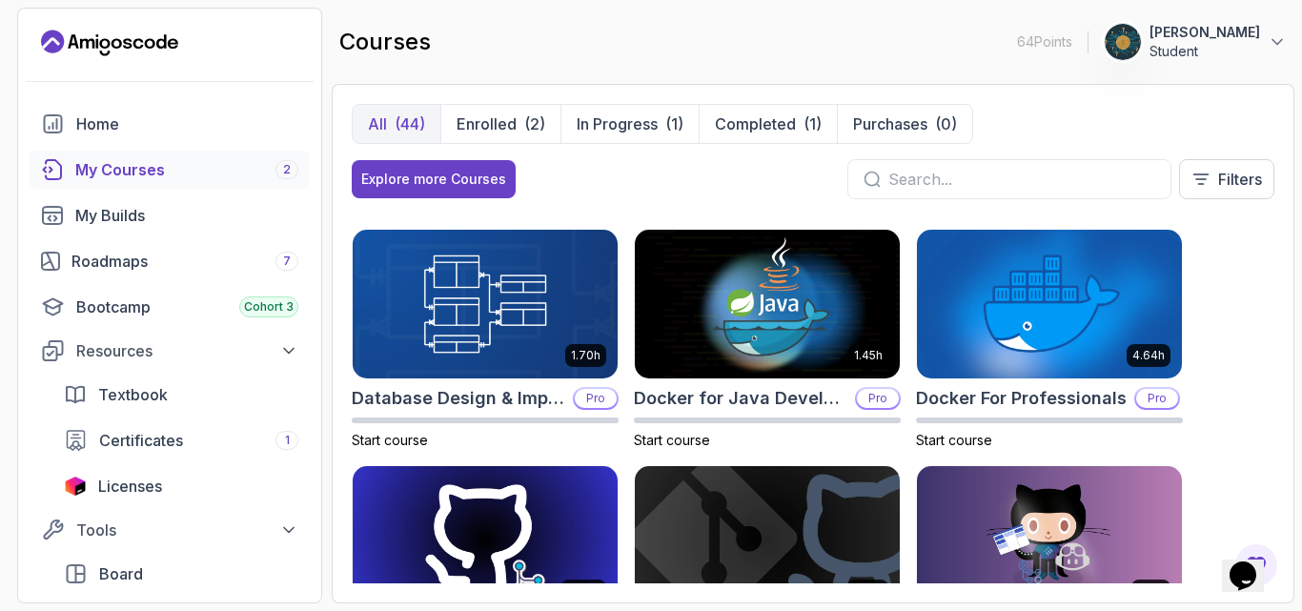
scroll to position [648, 0]
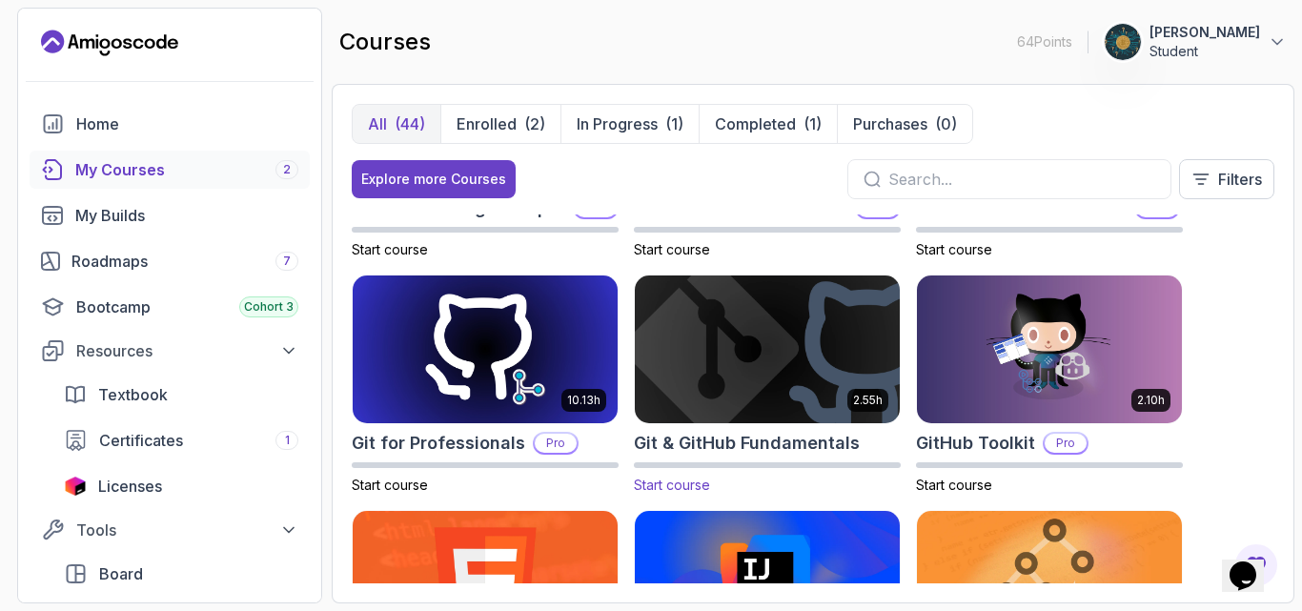
click at [767, 445] on h2 "Git & GitHub Fundamentals" at bounding box center [747, 443] width 226 height 27
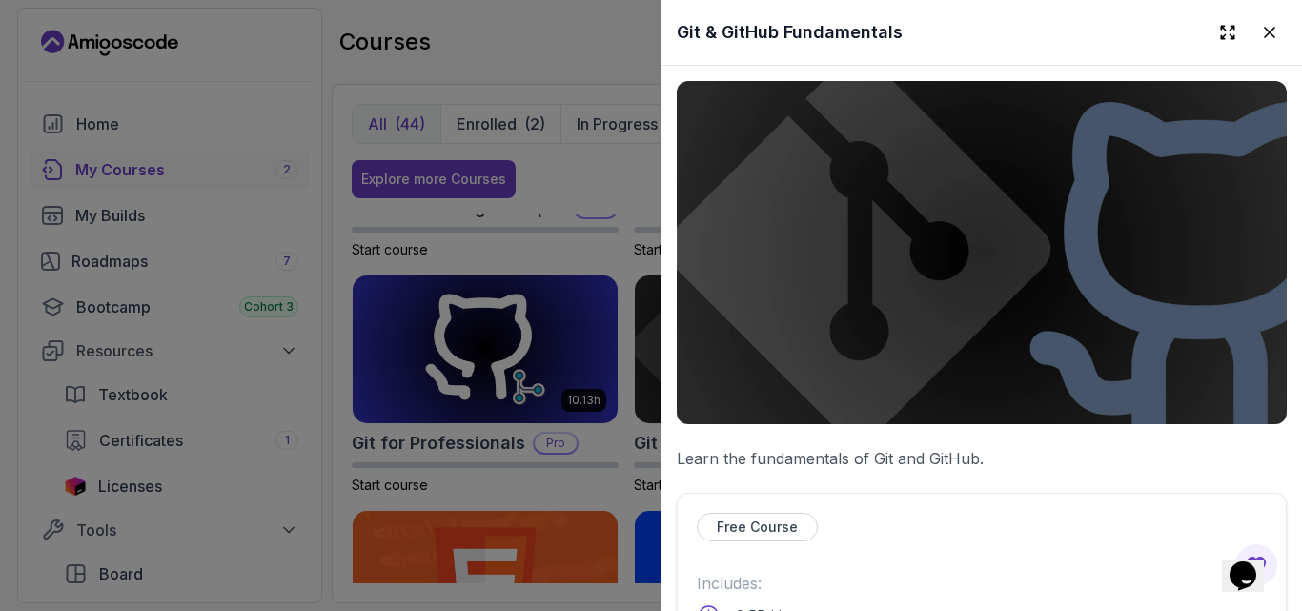
click at [1032, 531] on div "Free Course" at bounding box center [982, 527] width 570 height 29
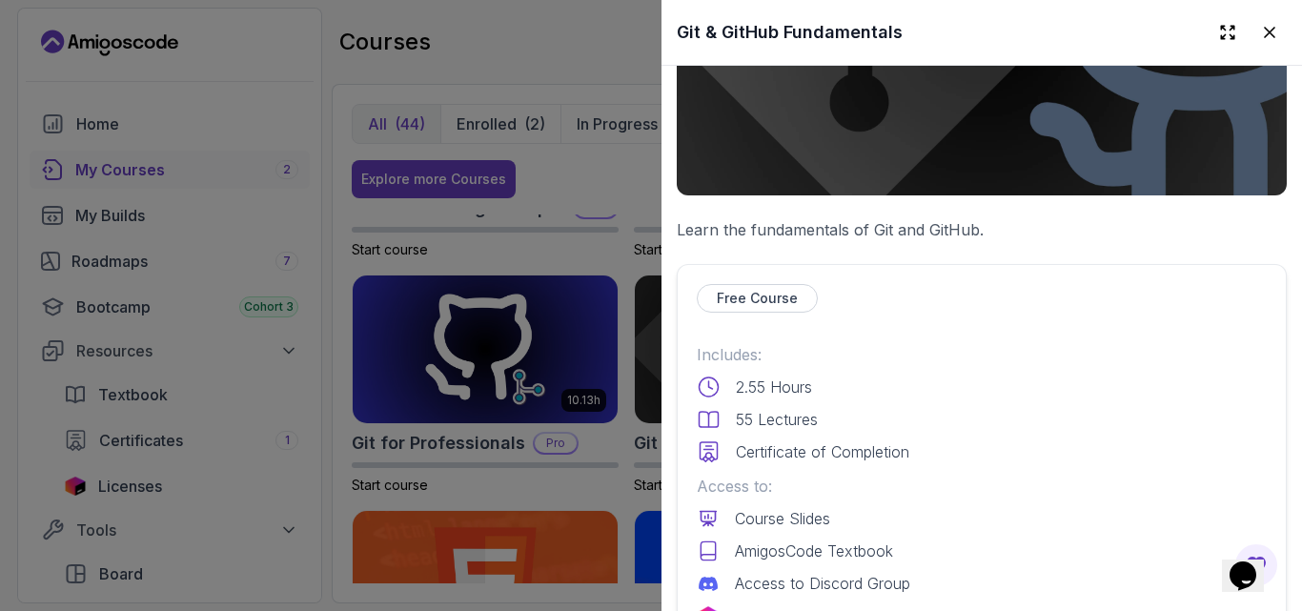
scroll to position [267, 0]
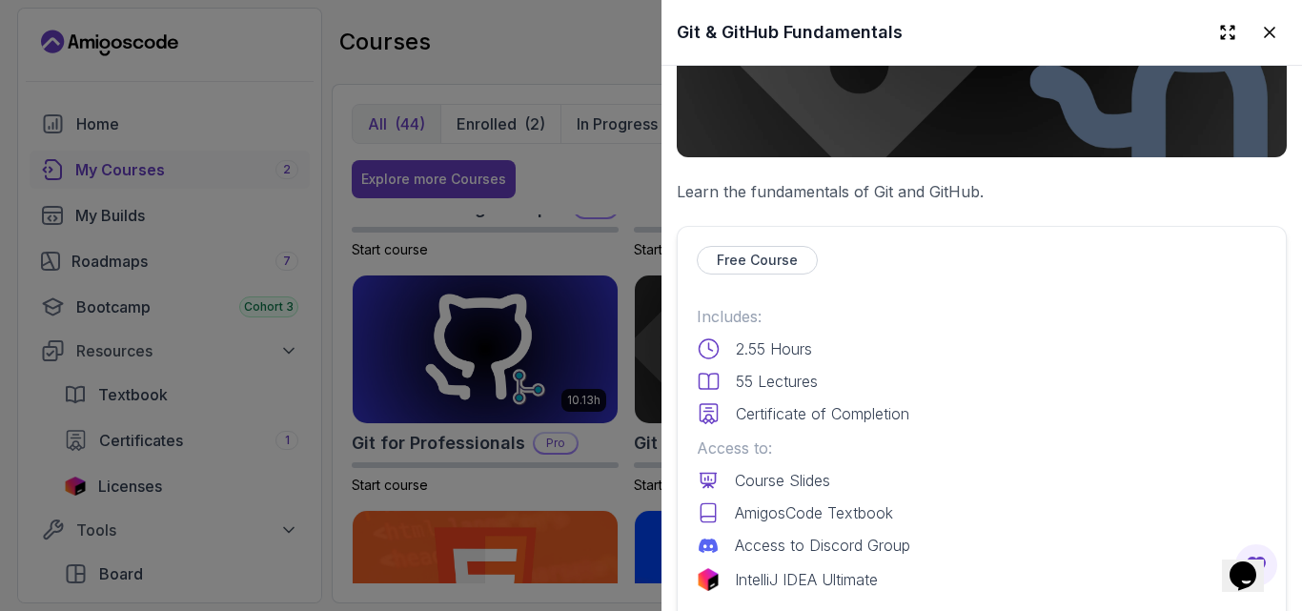
click at [808, 408] on p "Certificate of Completion" at bounding box center [823, 413] width 174 height 23
click at [1265, 30] on icon at bounding box center [1270, 33] width 10 height 10
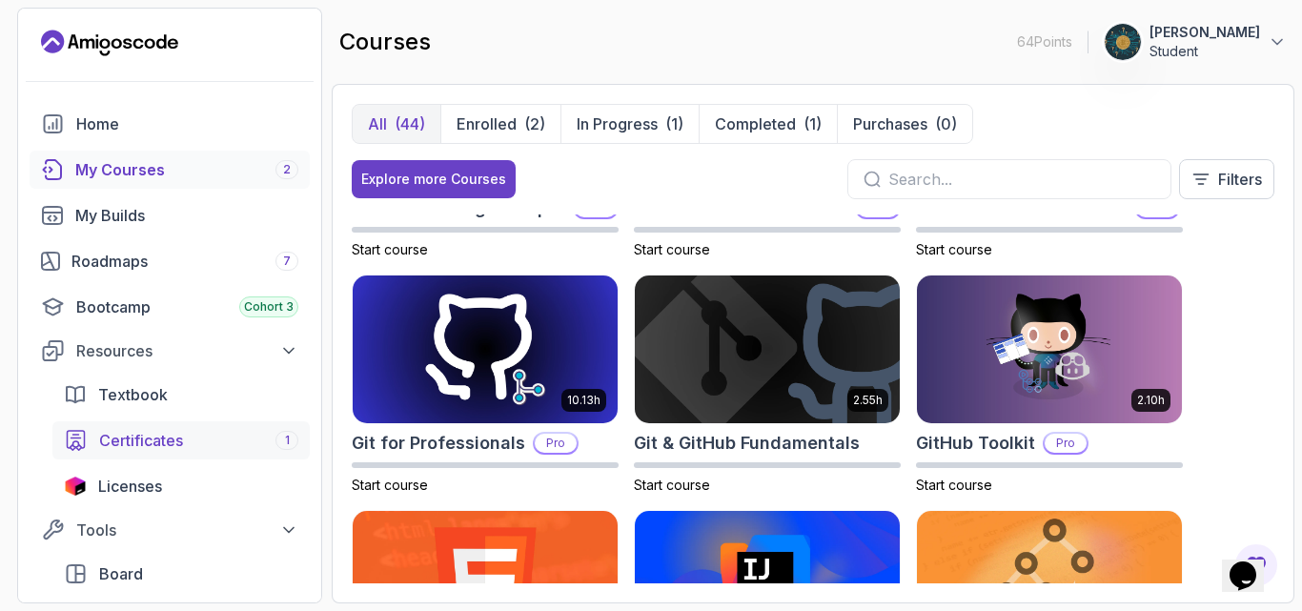
click at [131, 439] on span "Certificates" at bounding box center [141, 440] width 84 height 23
